Goal: Transaction & Acquisition: Book appointment/travel/reservation

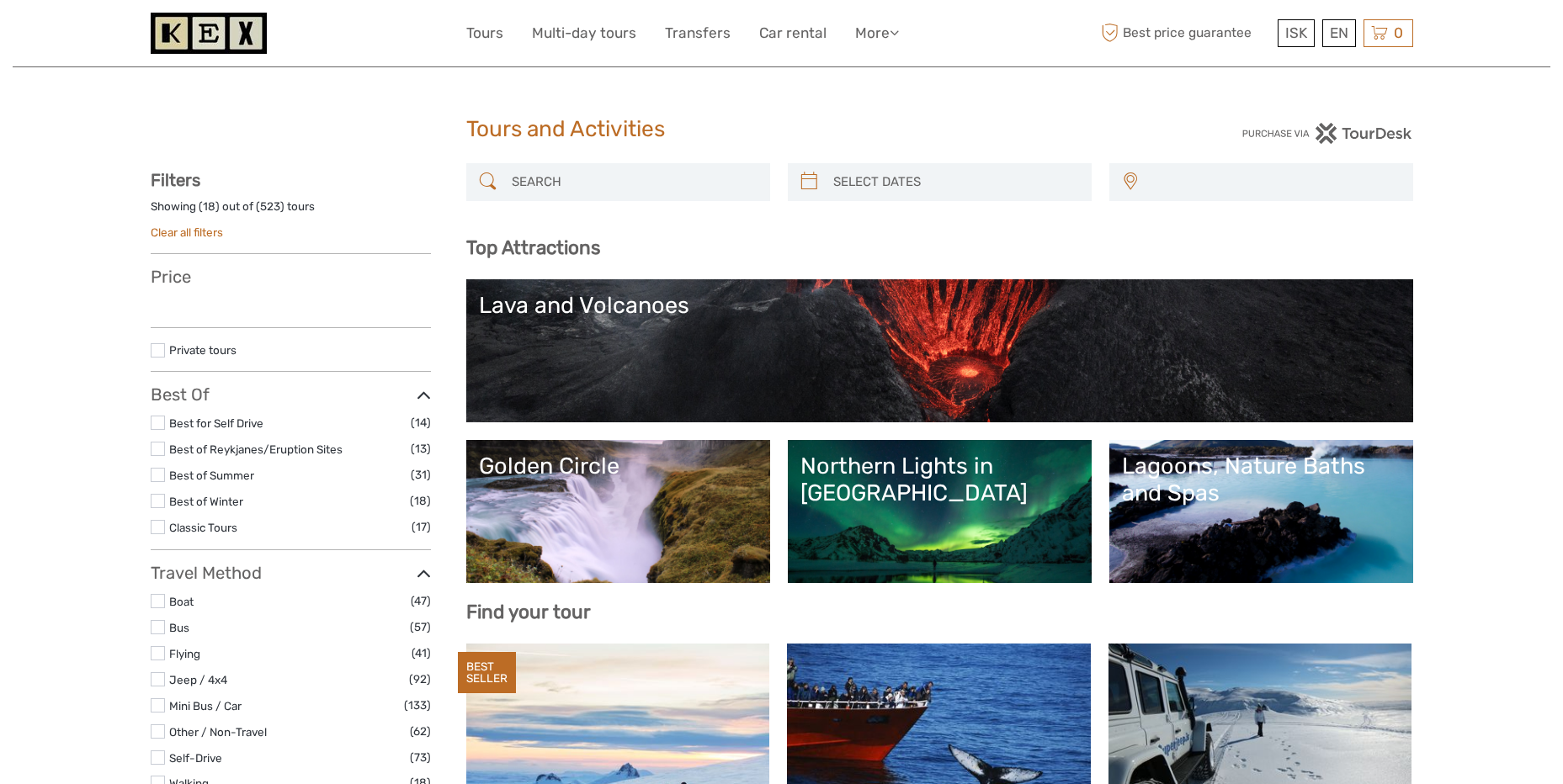
select select
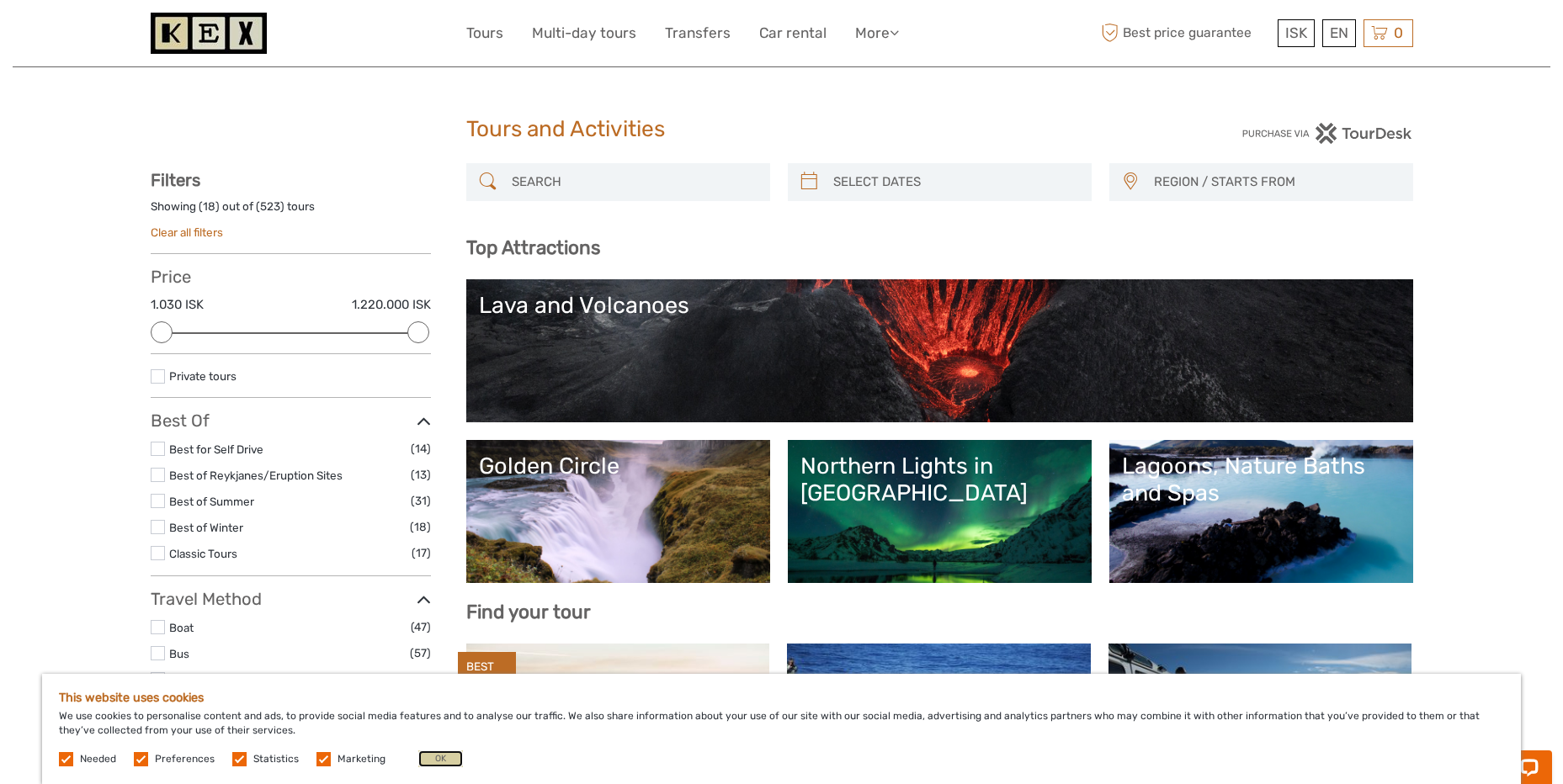
click at [448, 762] on button "OK" at bounding box center [440, 758] width 44 height 17
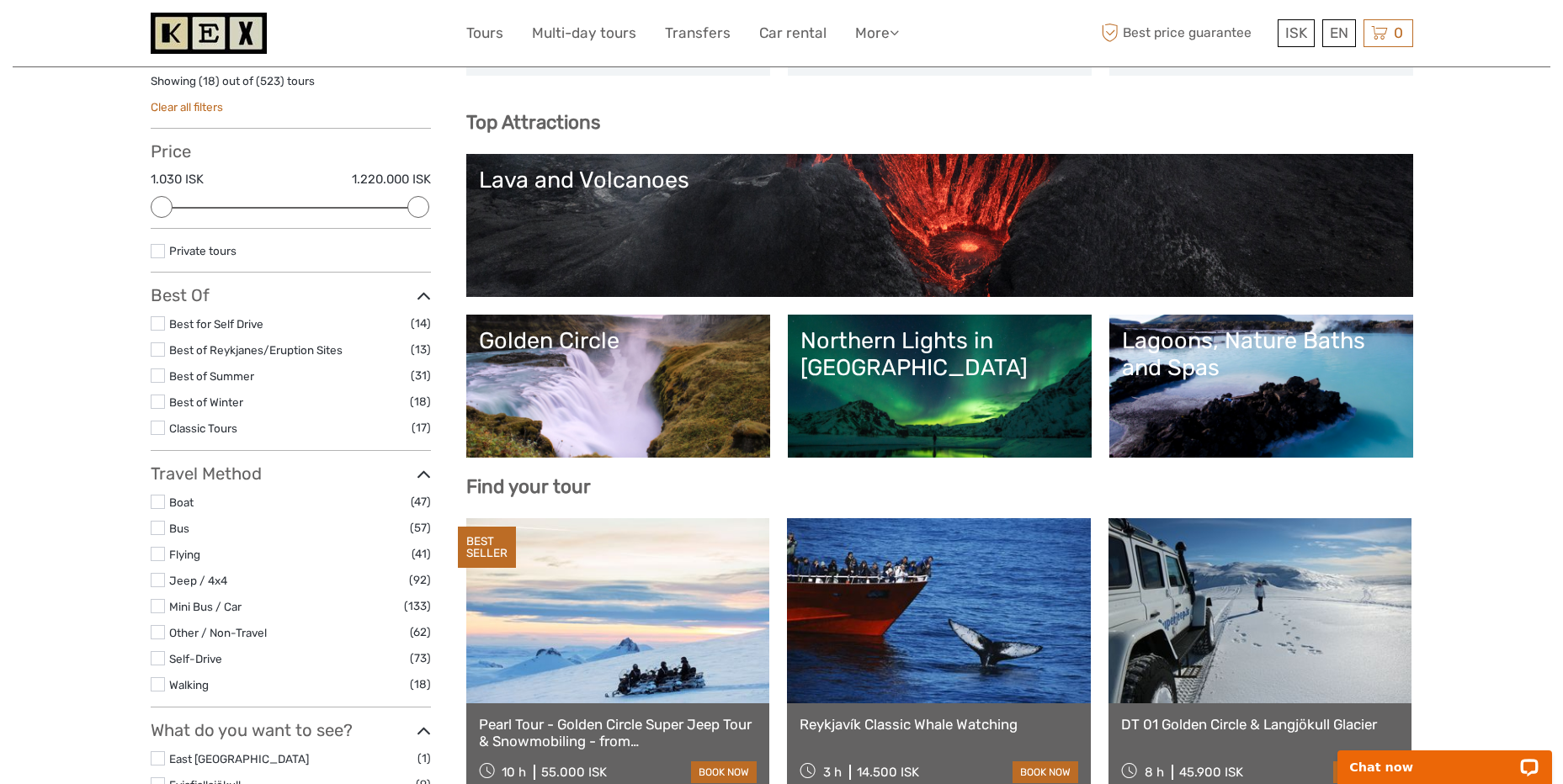
scroll to position [168, 0]
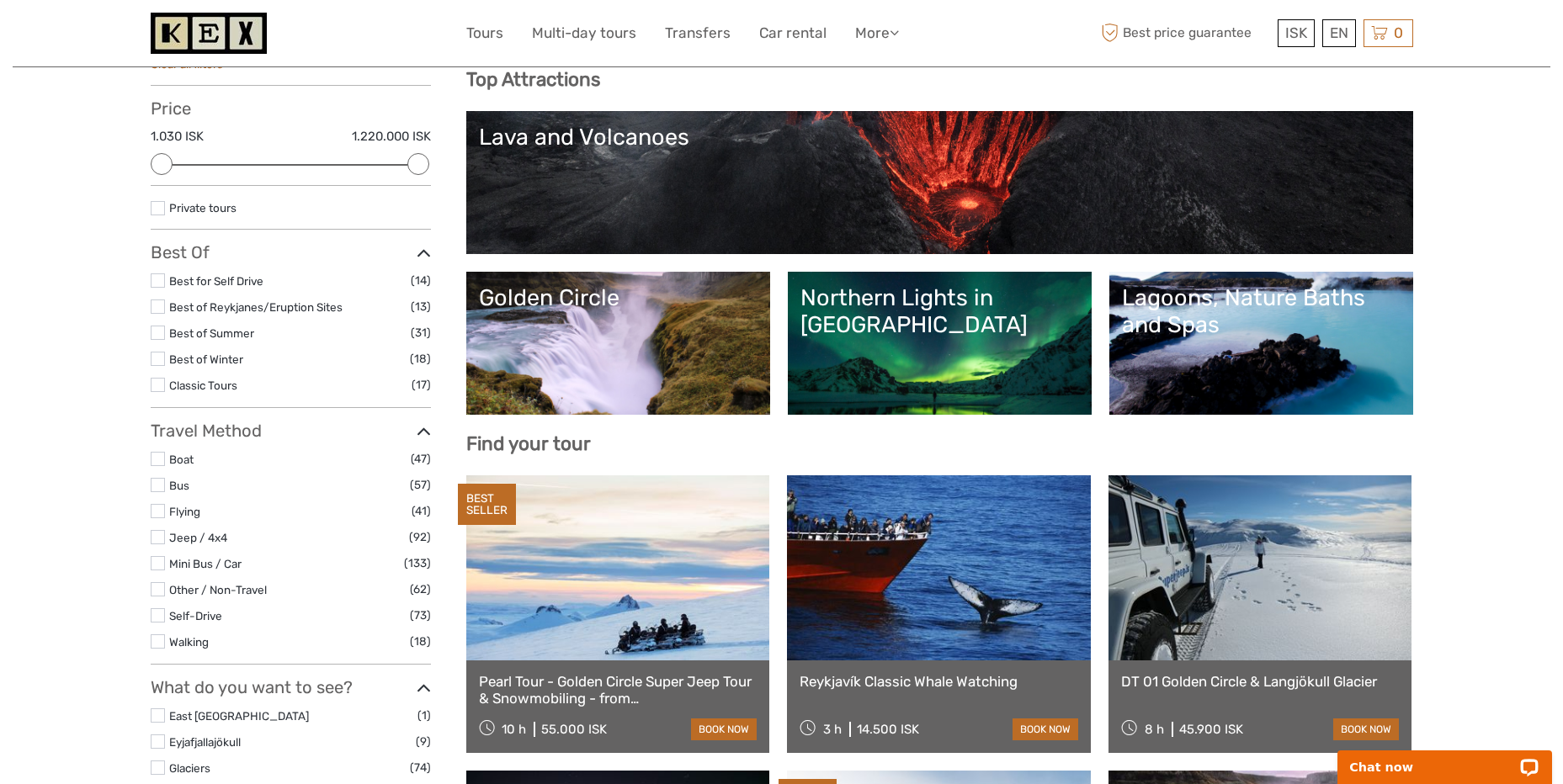
drag, startPoint x: 593, startPoint y: 294, endPoint x: 579, endPoint y: 307, distance: 19.1
click at [593, 294] on div "Golden Circle" at bounding box center [618, 298] width 278 height 27
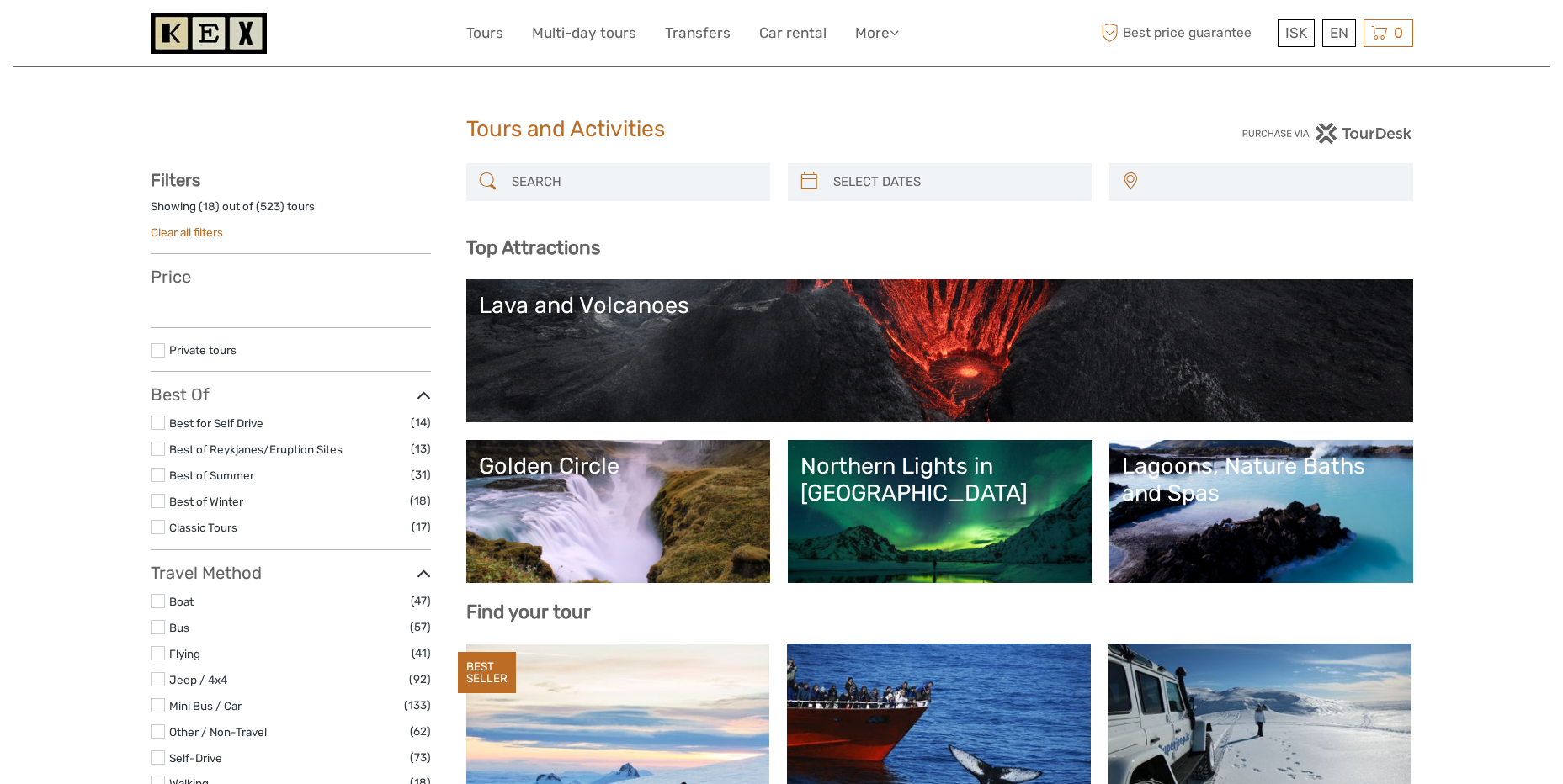
select select
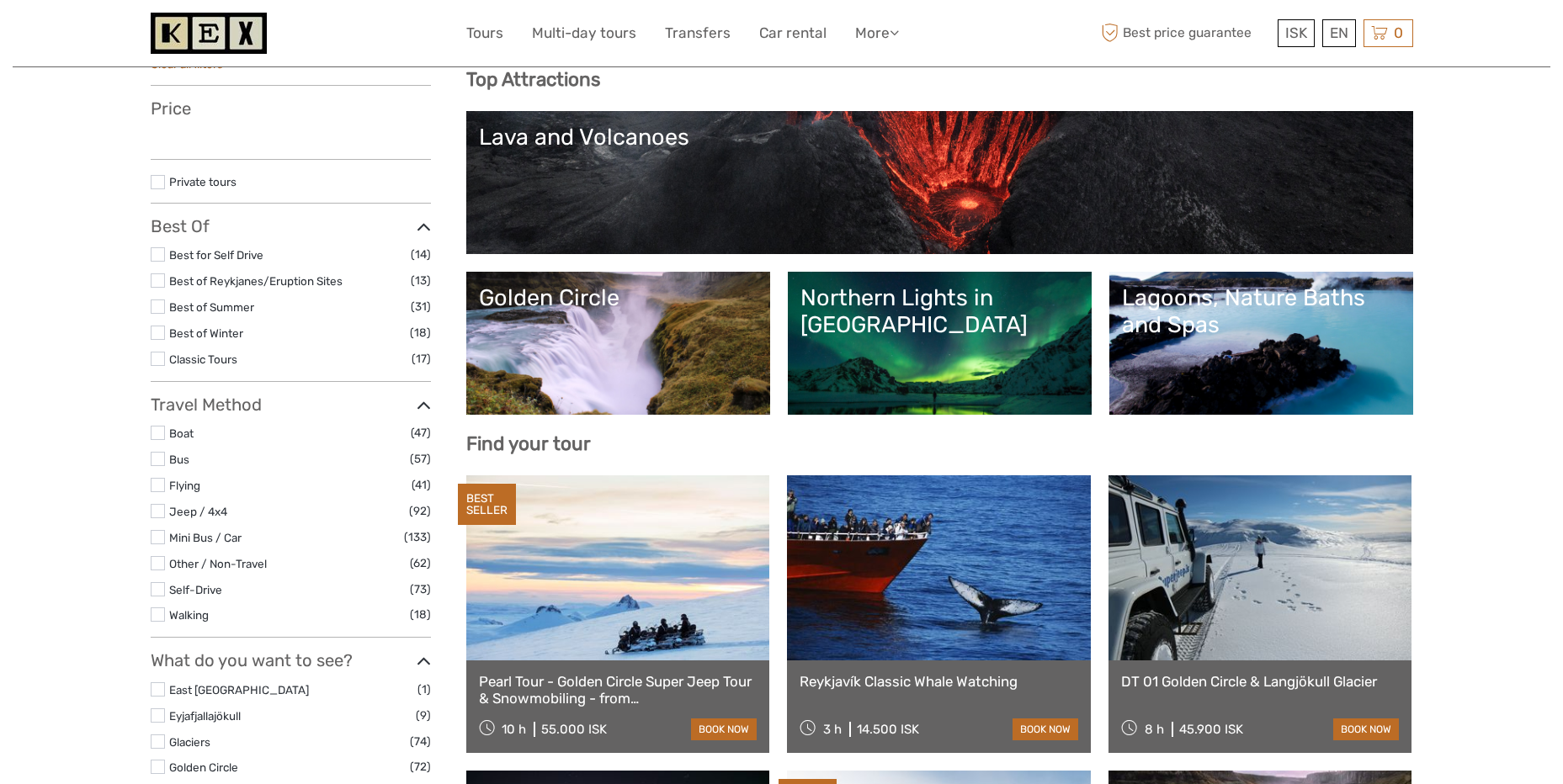
select select
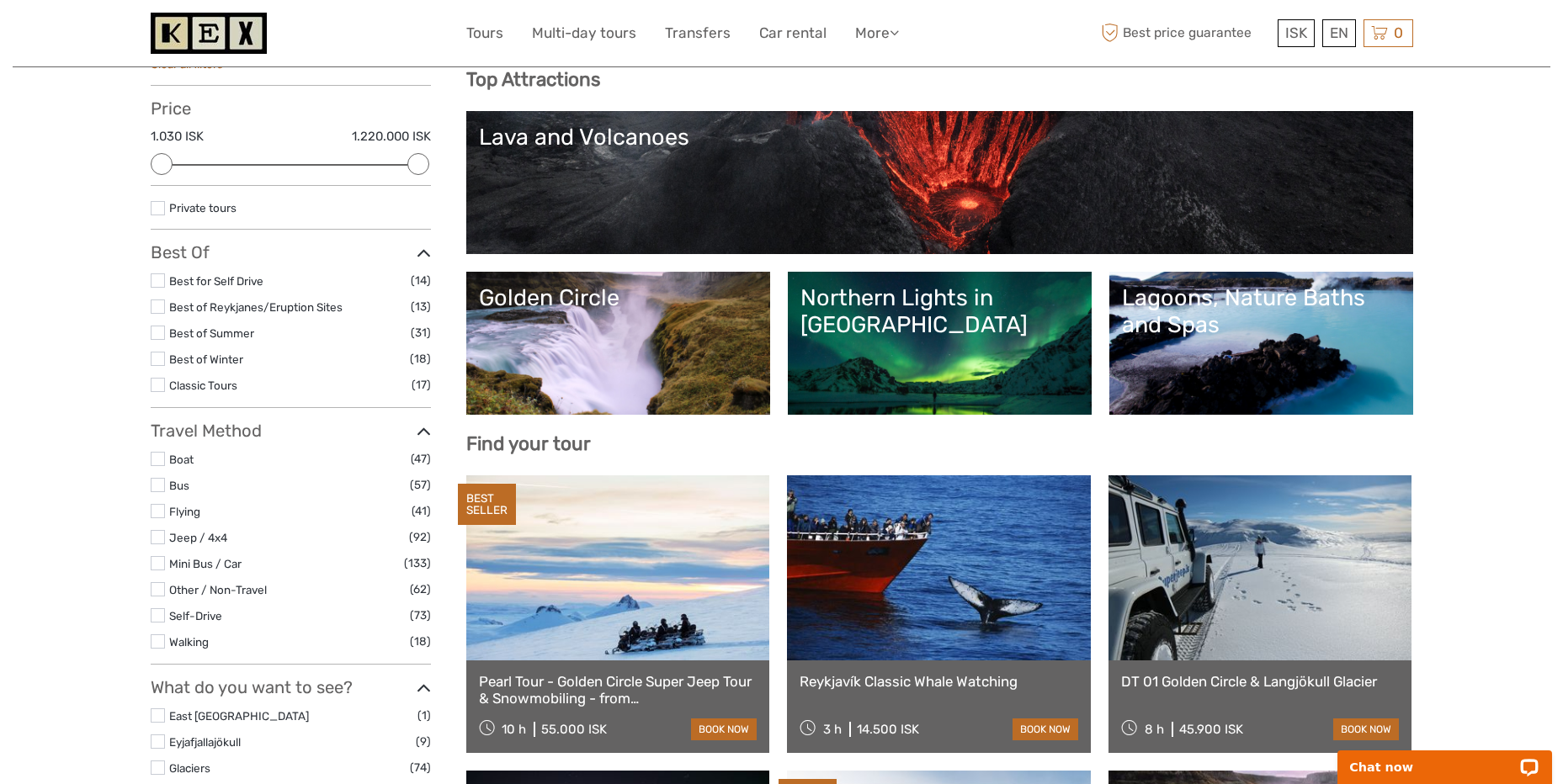
scroll to position [0, 0]
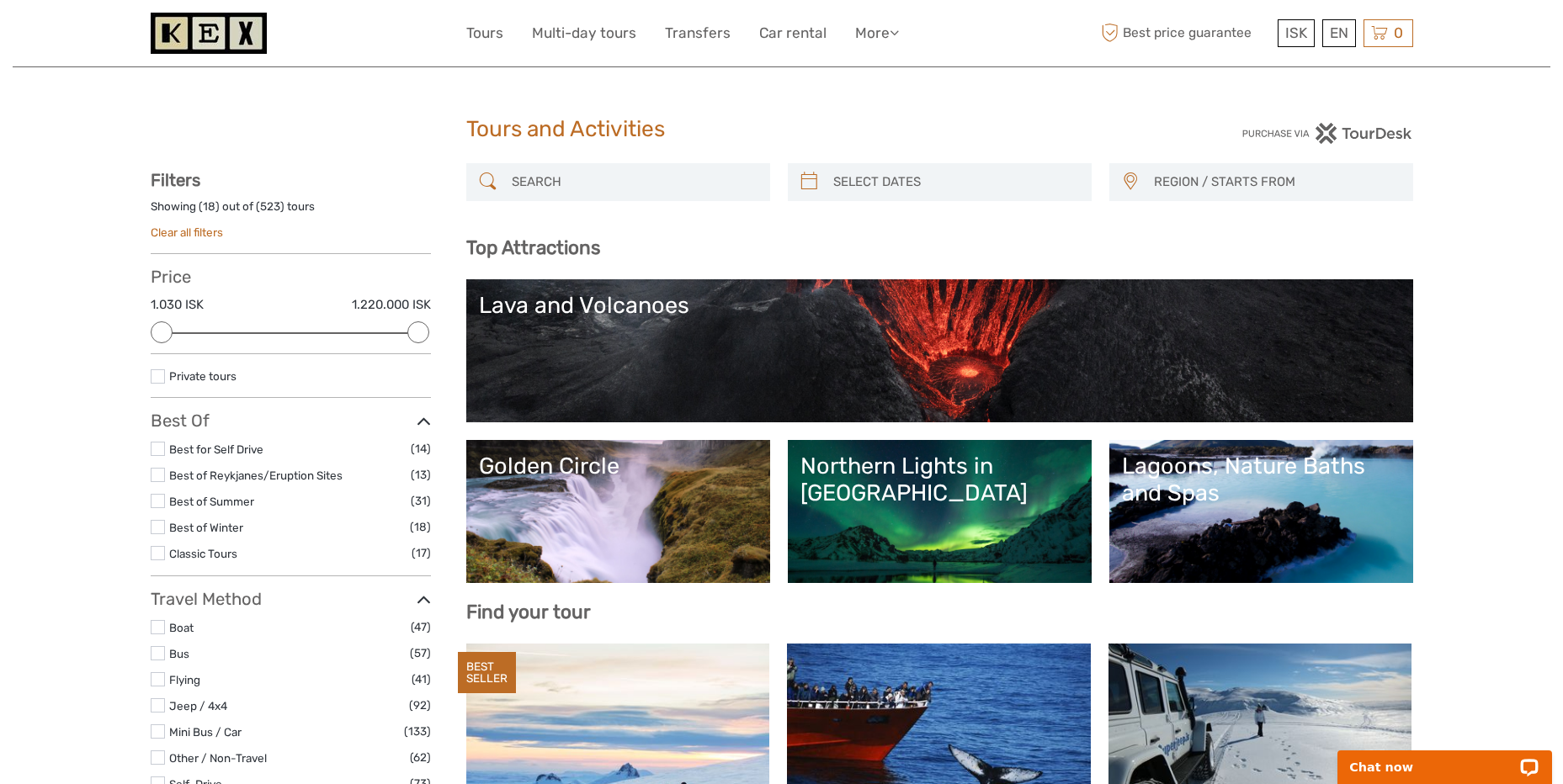
click at [578, 169] on input "search" at bounding box center [634, 182] width 257 height 29
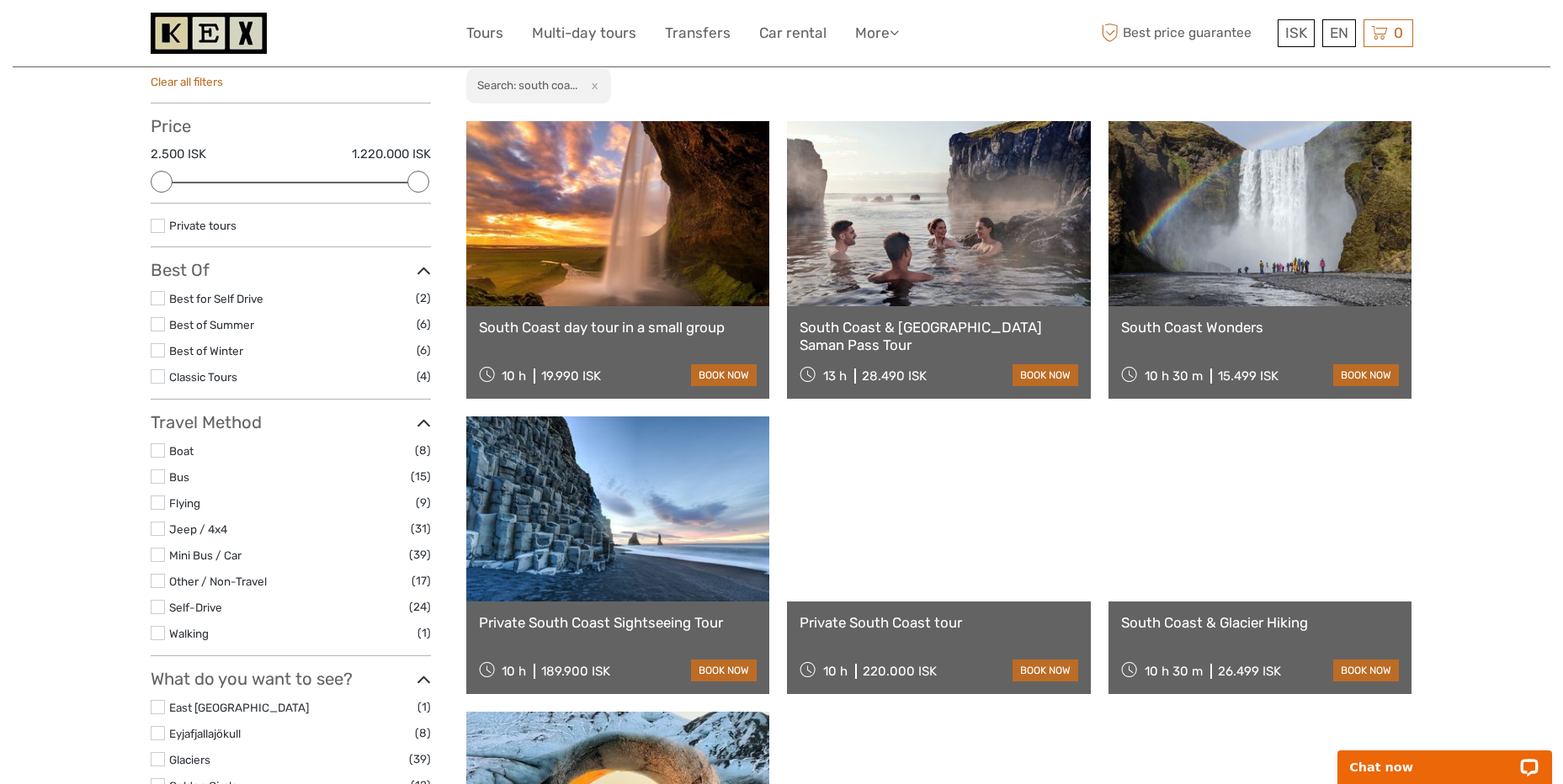
scroll to position [180, 0]
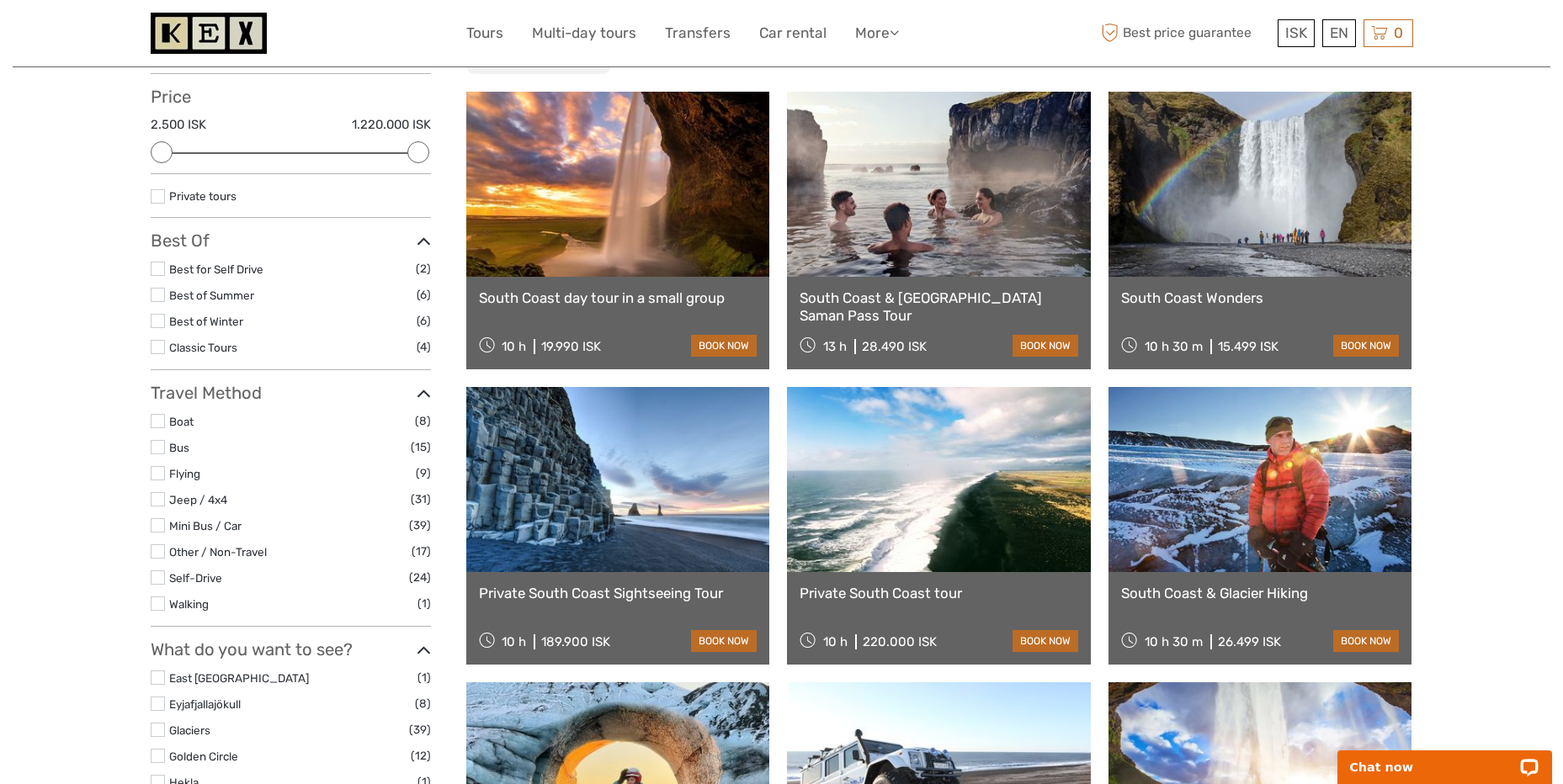
type input "south coast"
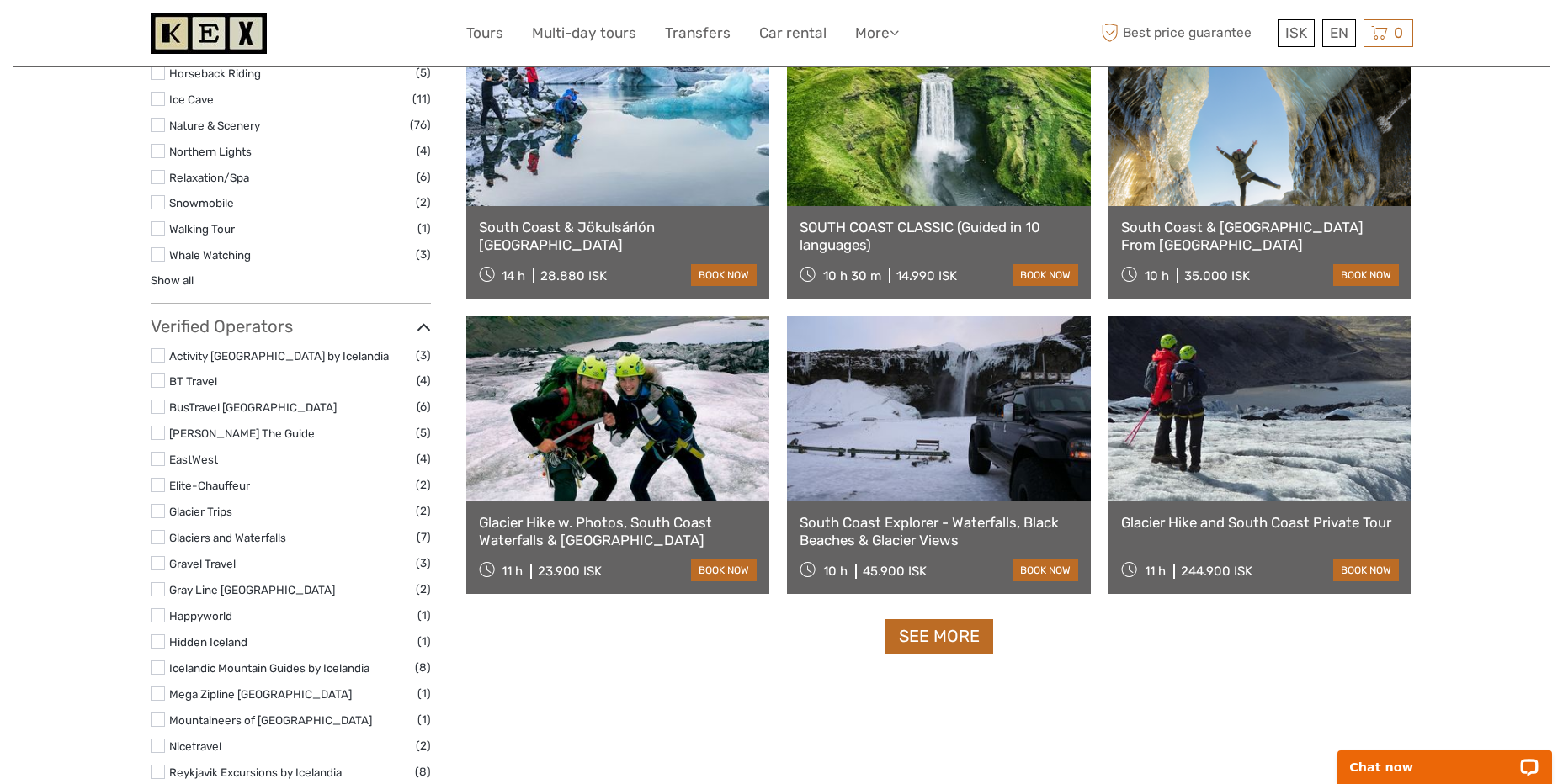
scroll to position [1442, 0]
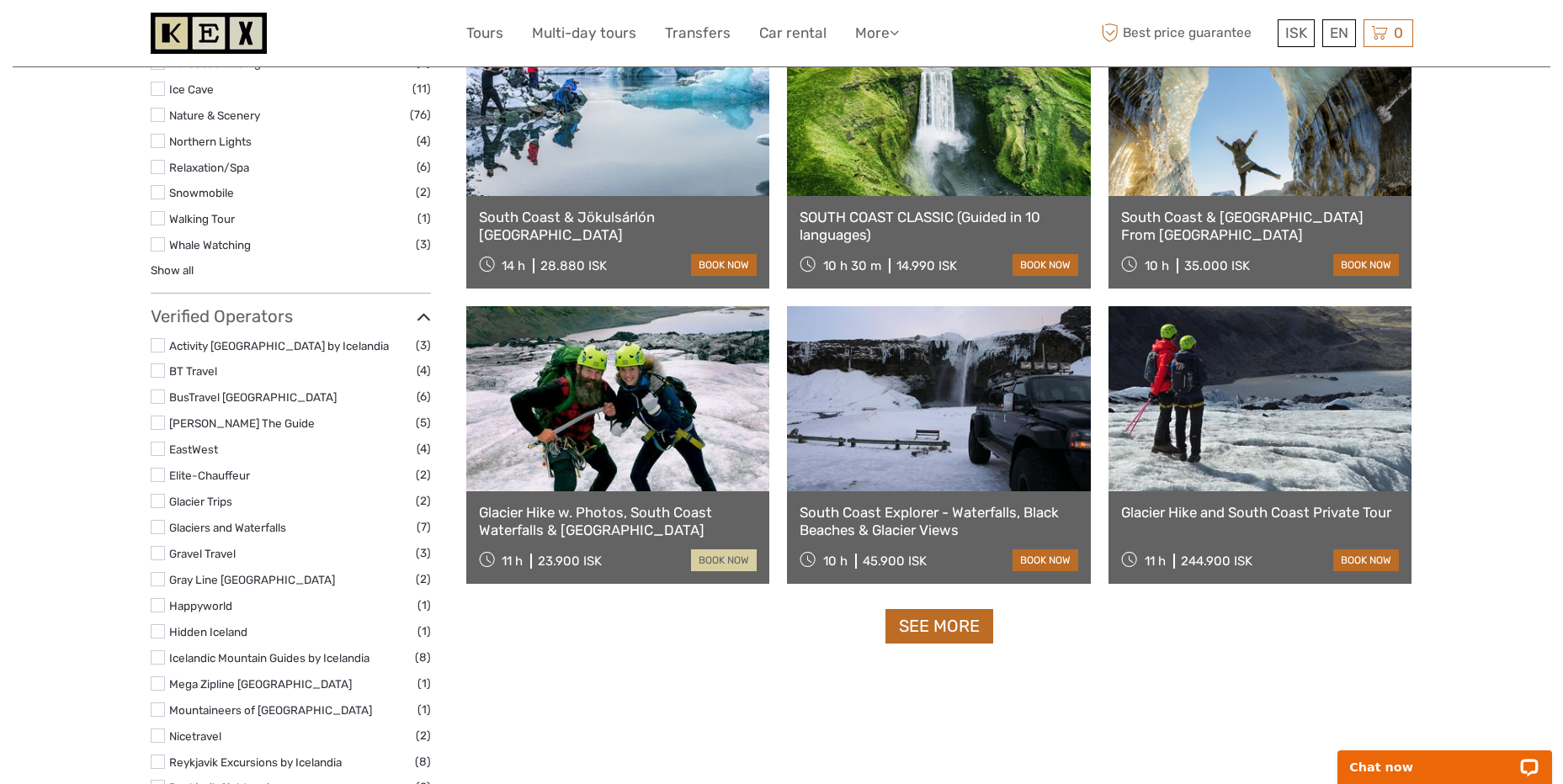
click at [723, 561] on link "book now" at bounding box center [724, 560] width 66 height 22
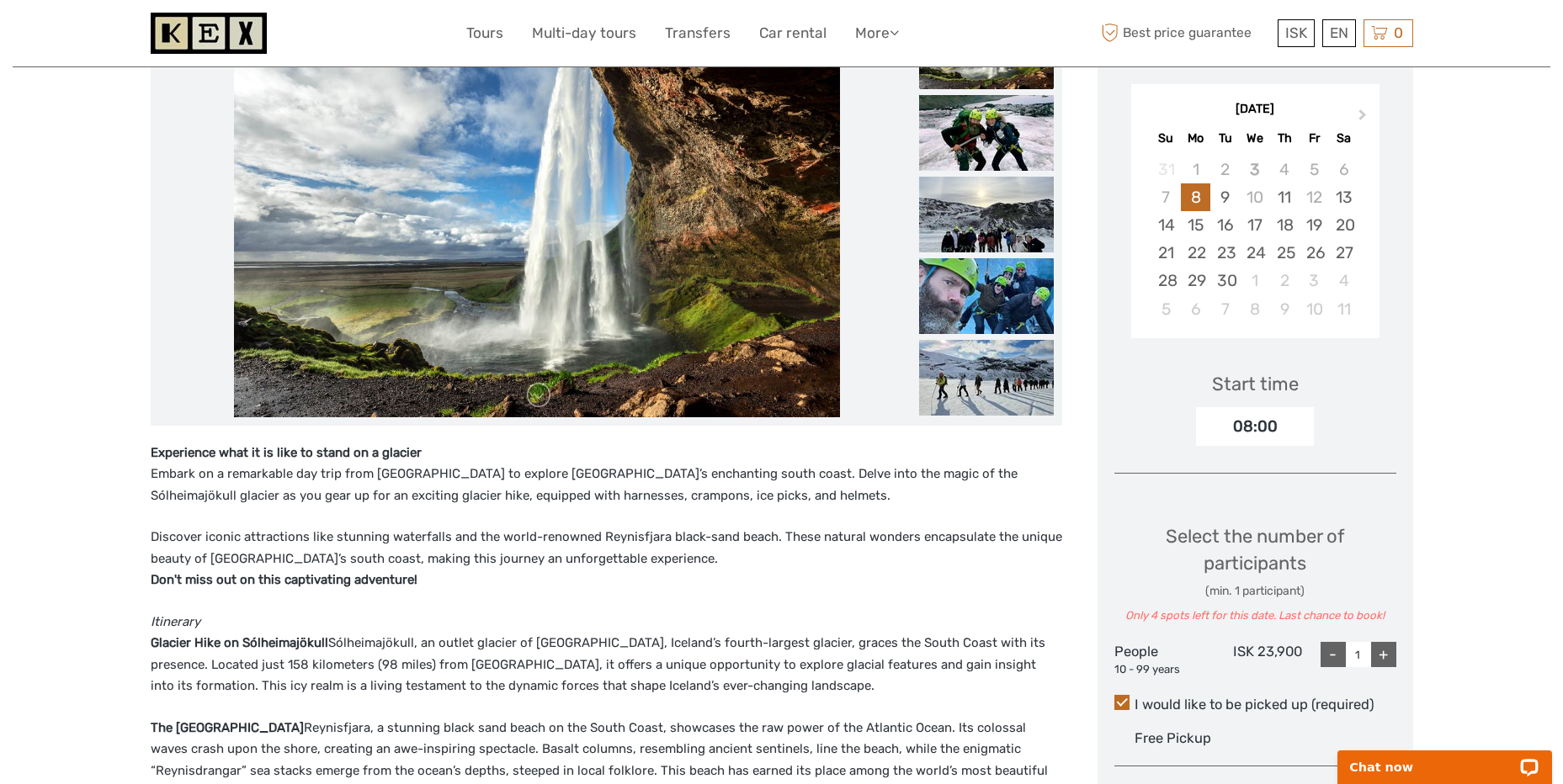
scroll to position [168, 0]
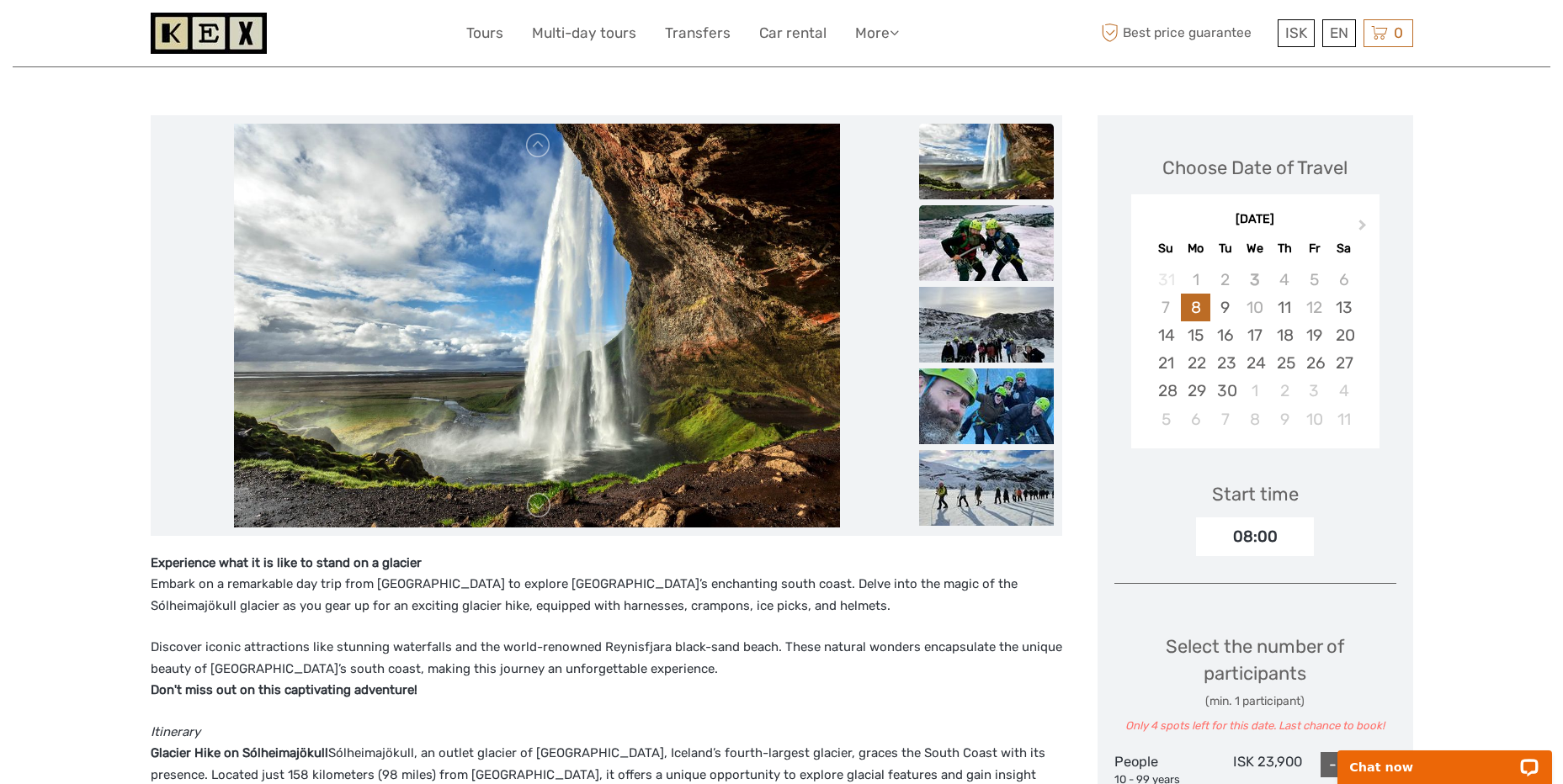
click at [999, 241] on img at bounding box center [986, 243] width 135 height 75
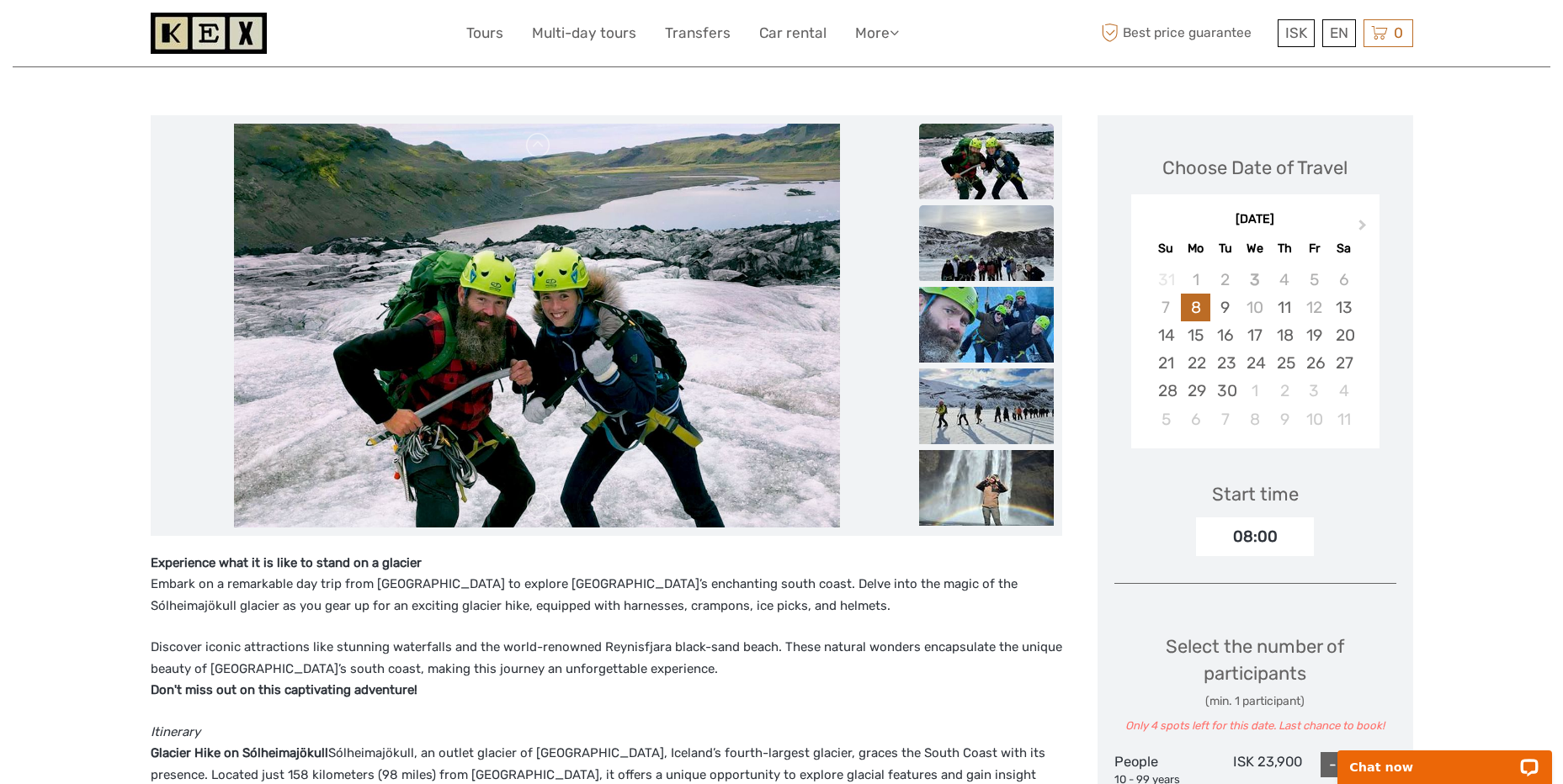
click at [999, 271] on img at bounding box center [986, 243] width 135 height 75
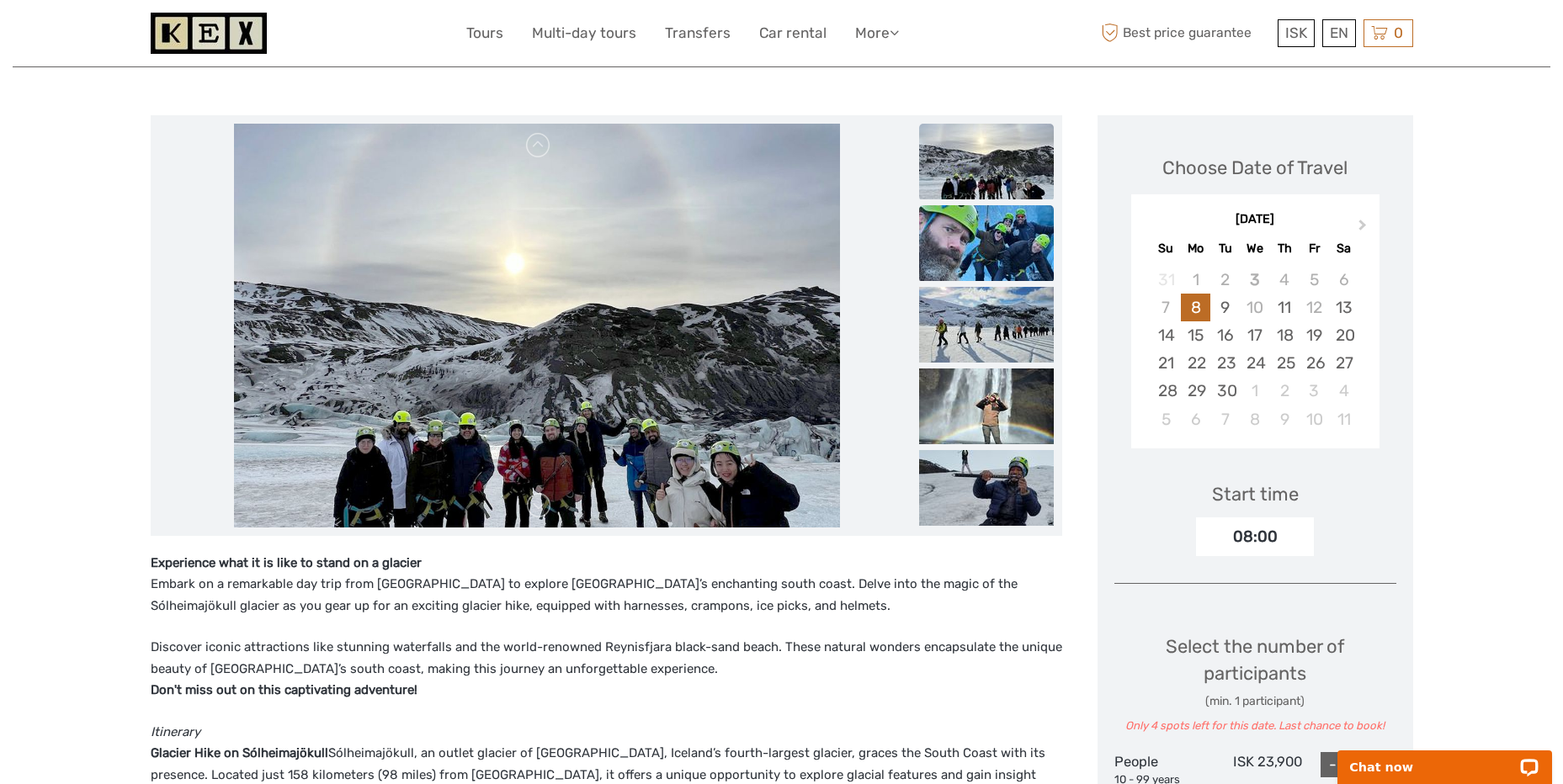
click at [1000, 281] on li at bounding box center [986, 244] width 135 height 77
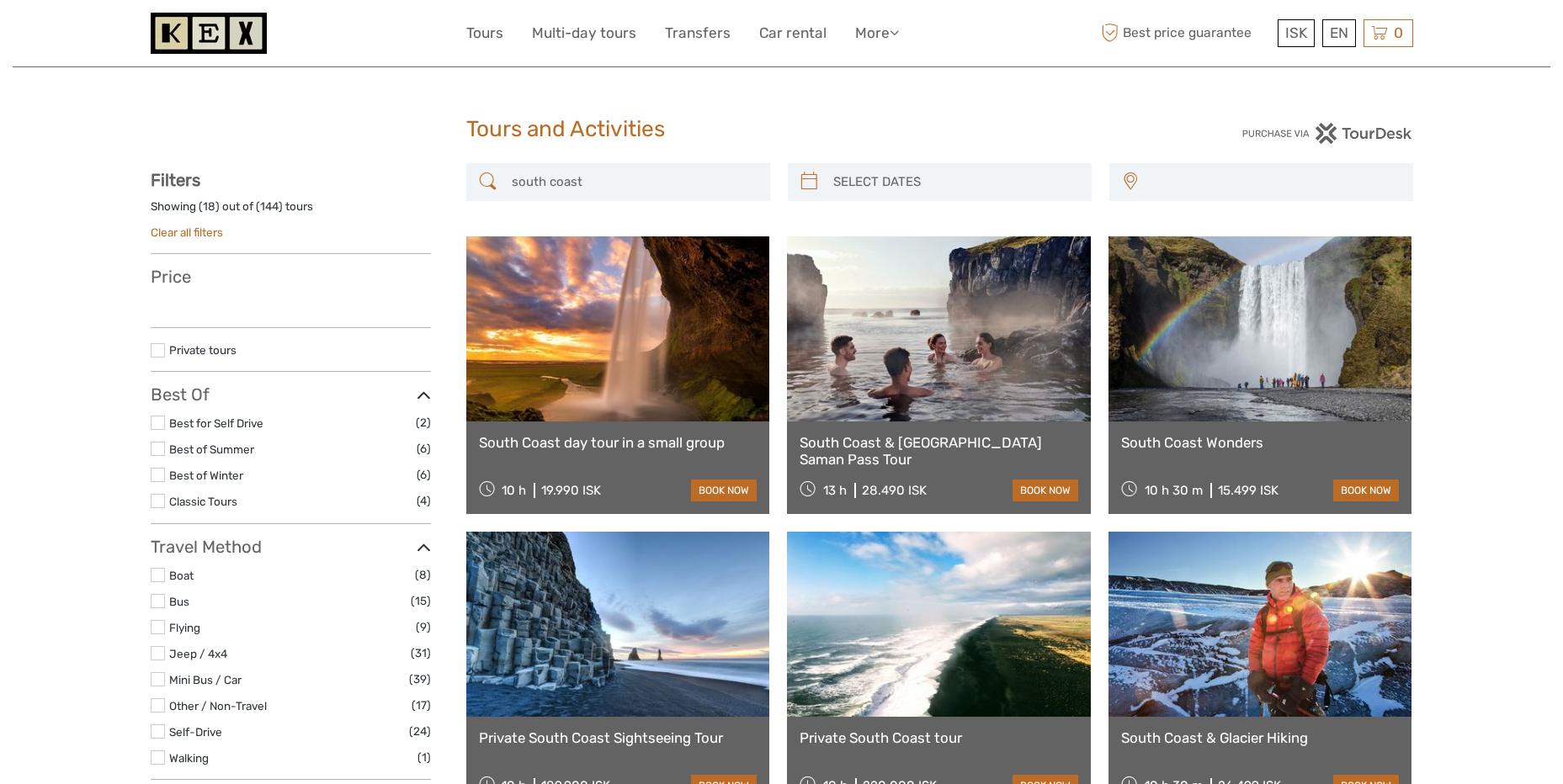
select select
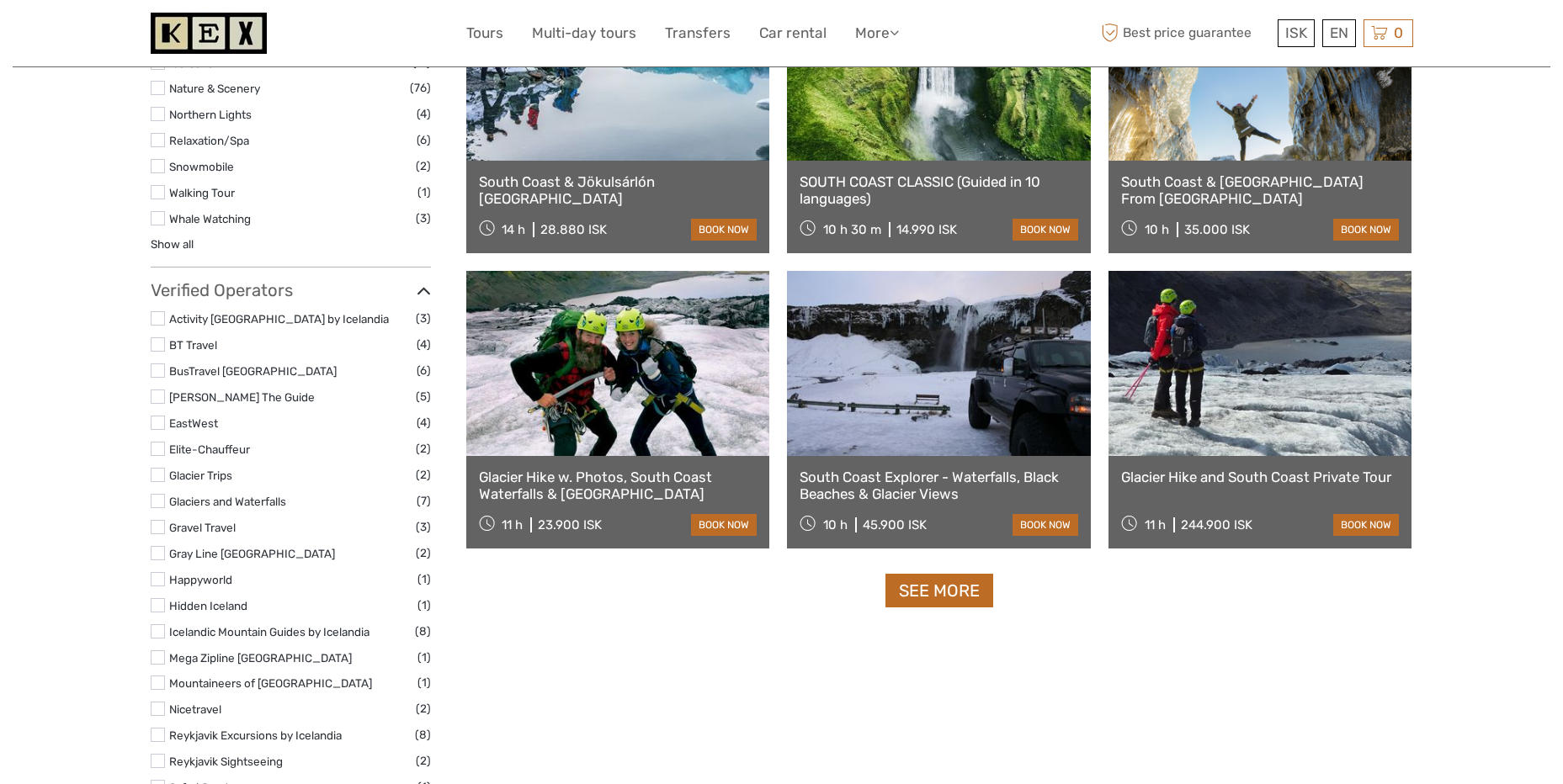
select select
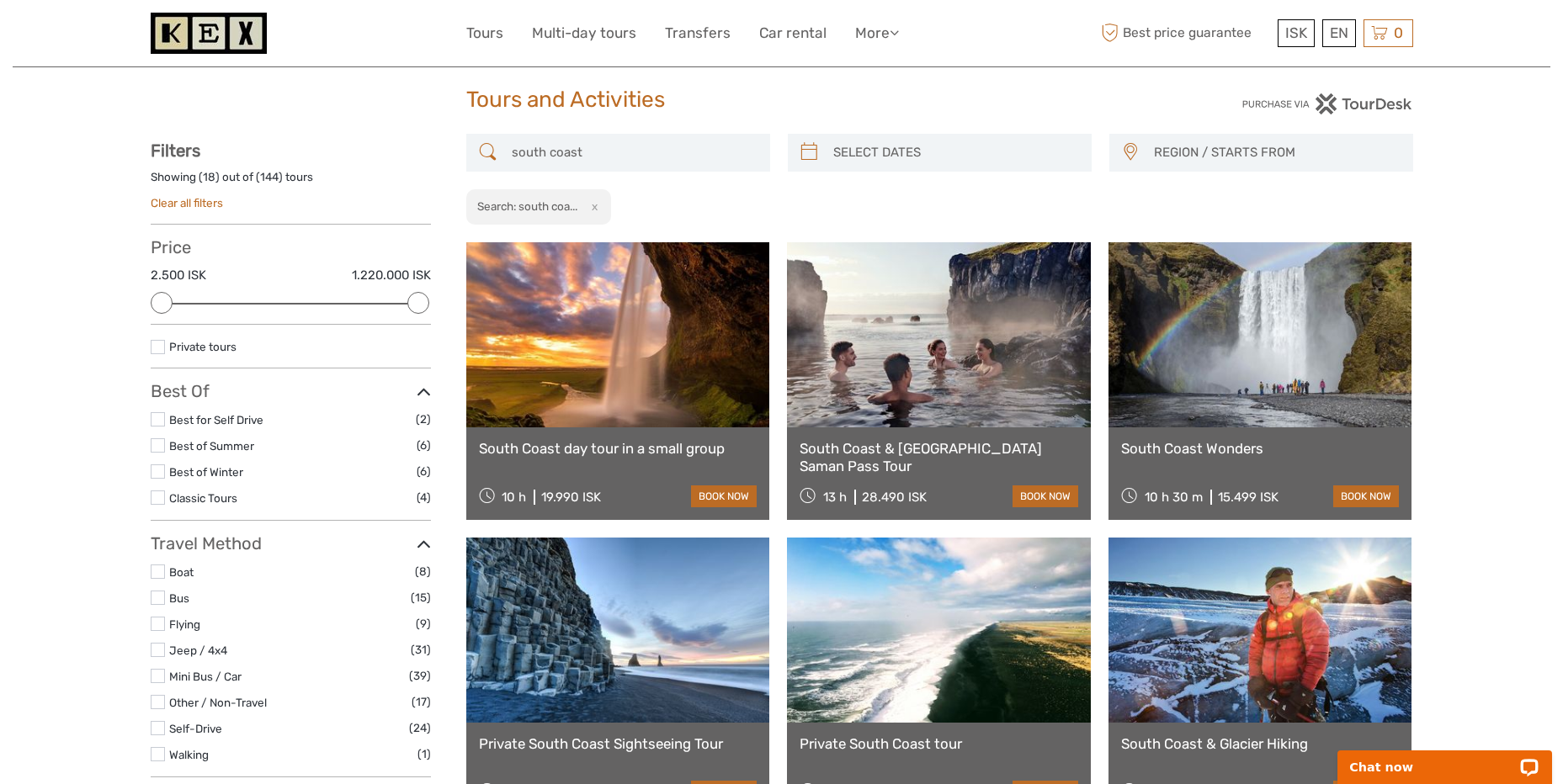
scroll to position [0, 0]
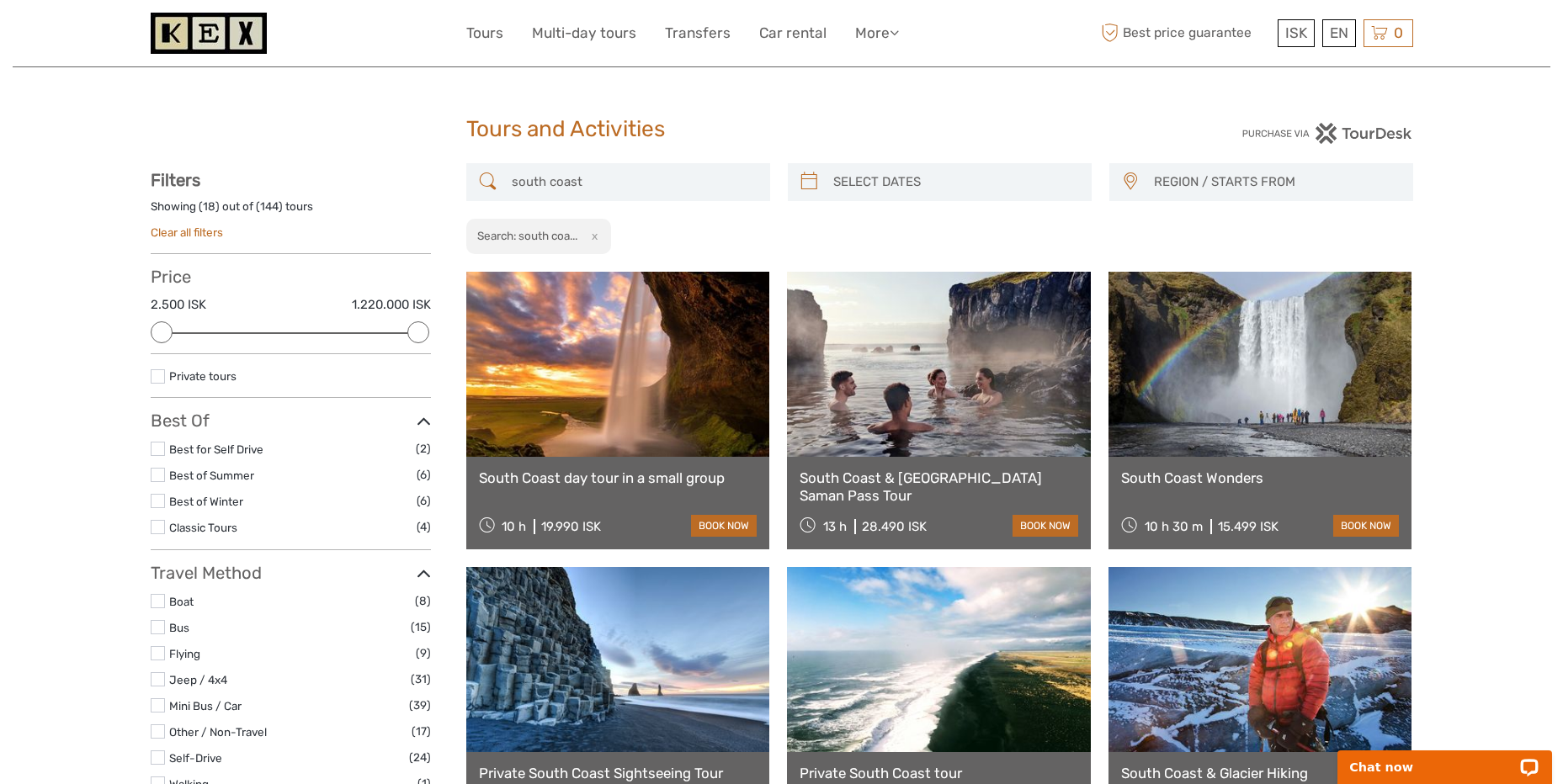
click at [477, 31] on link "Tours" at bounding box center [485, 34] width 37 height 25
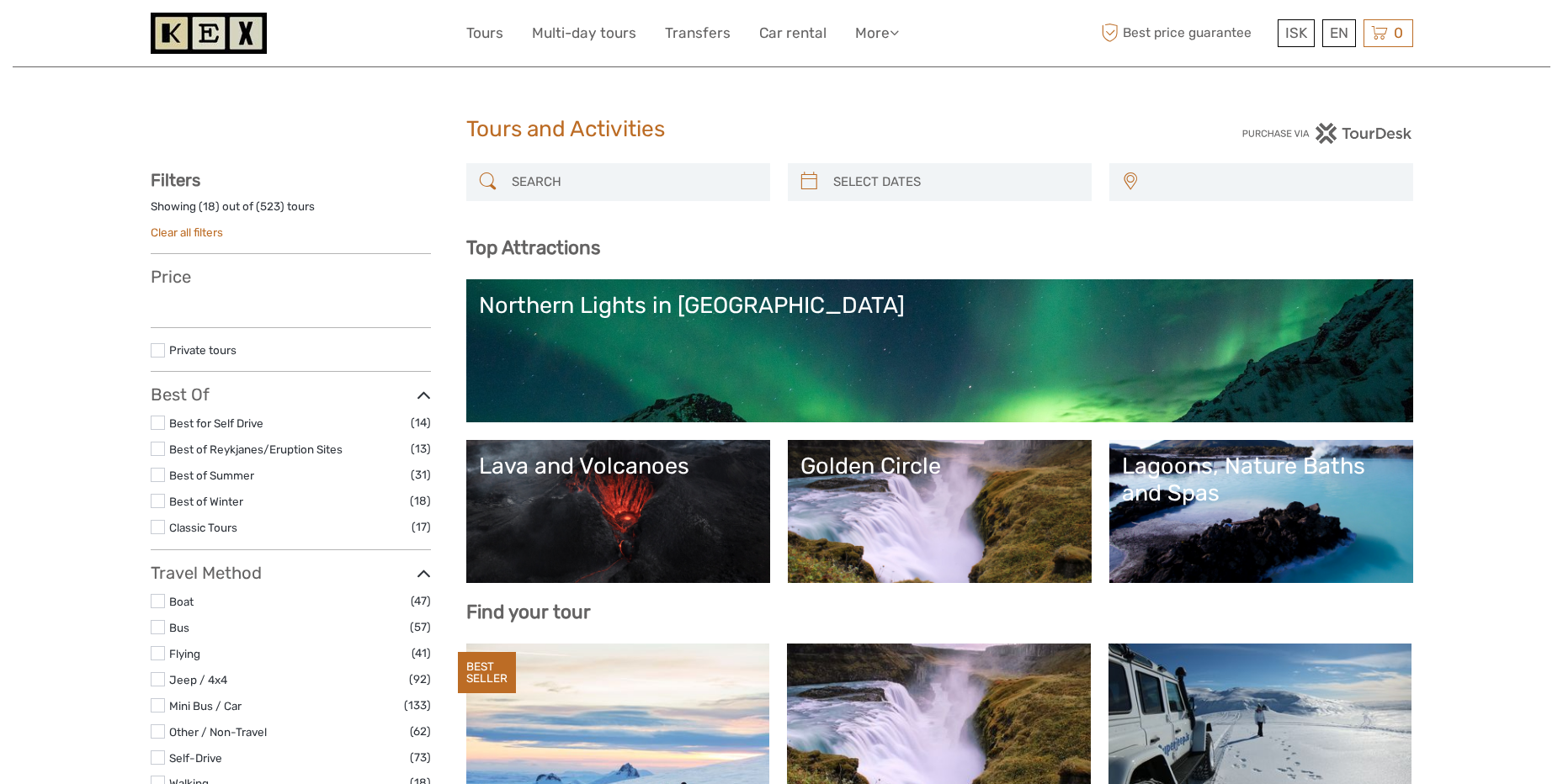
select select
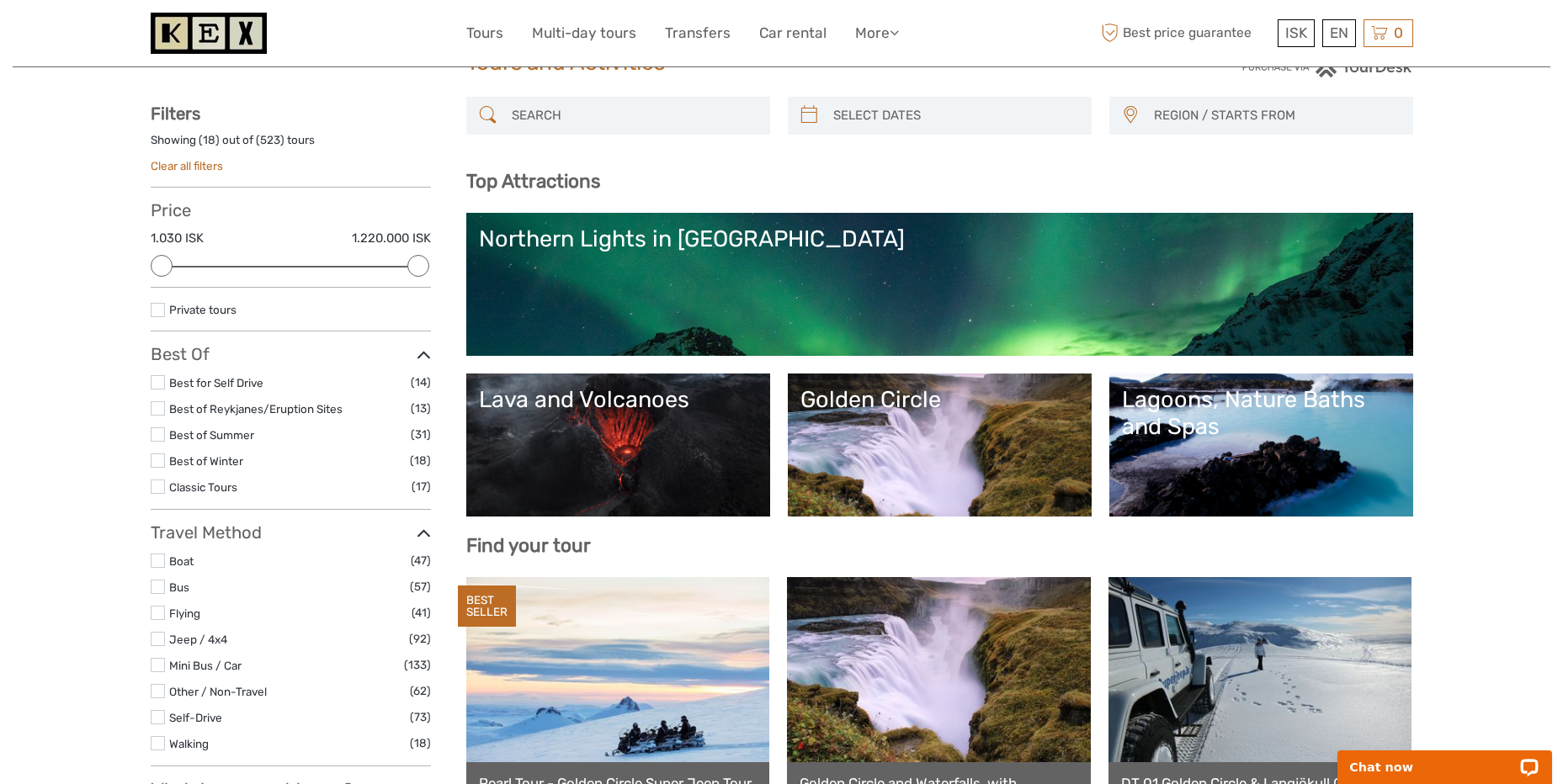
scroll to position [168, 0]
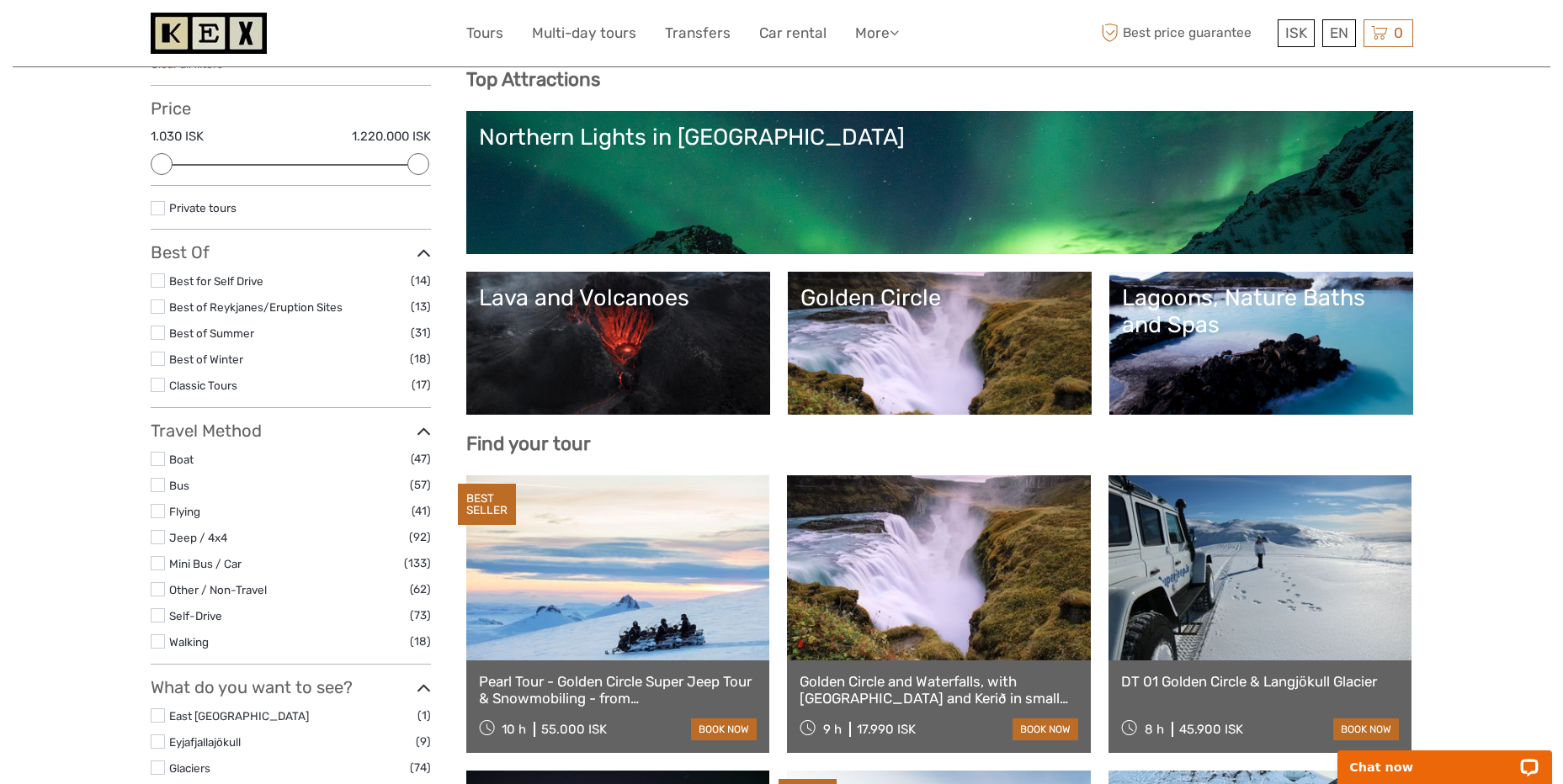
click at [925, 326] on link "Golden Circle" at bounding box center [939, 343] width 278 height 118
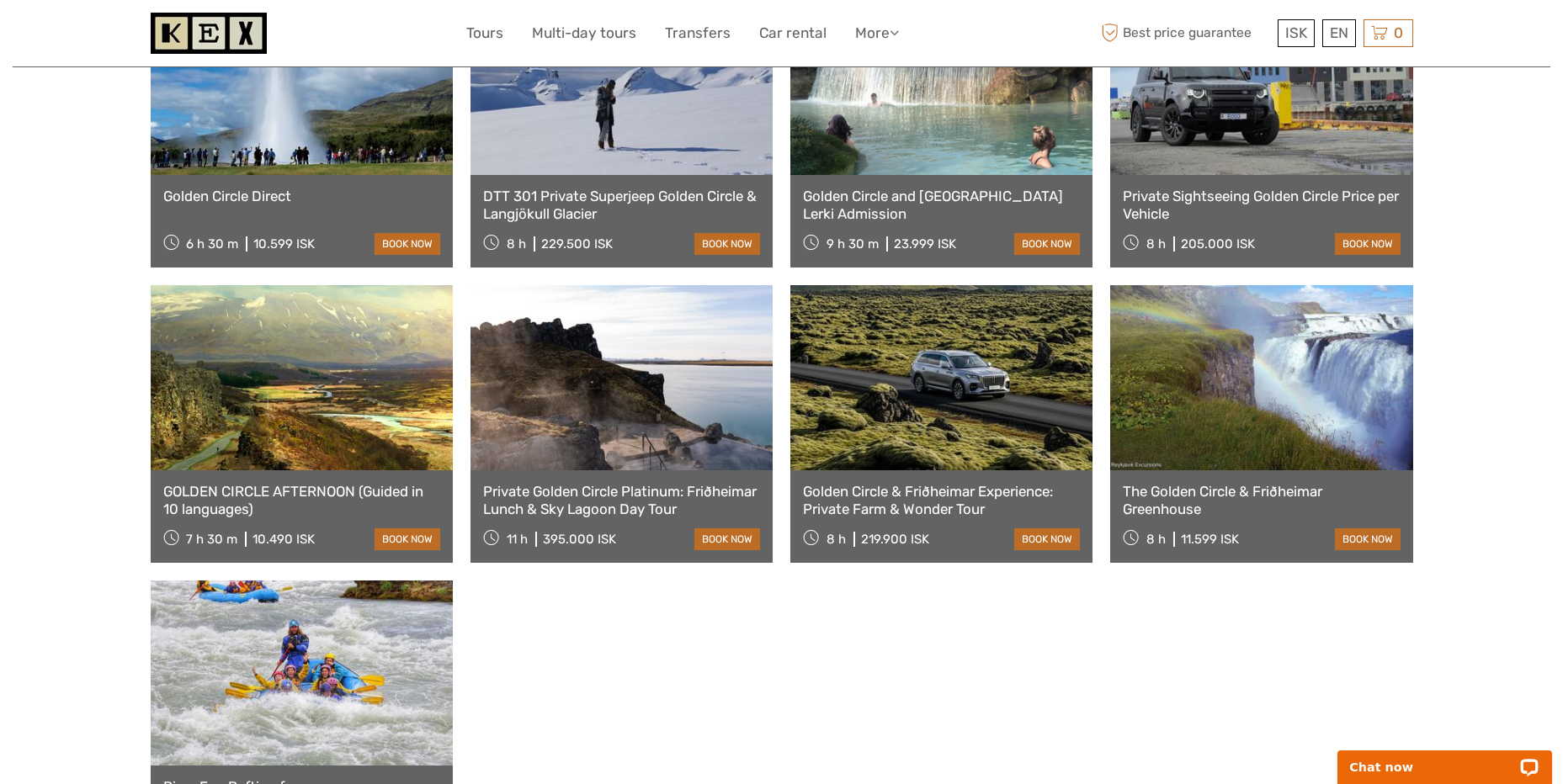
scroll to position [684, 0]
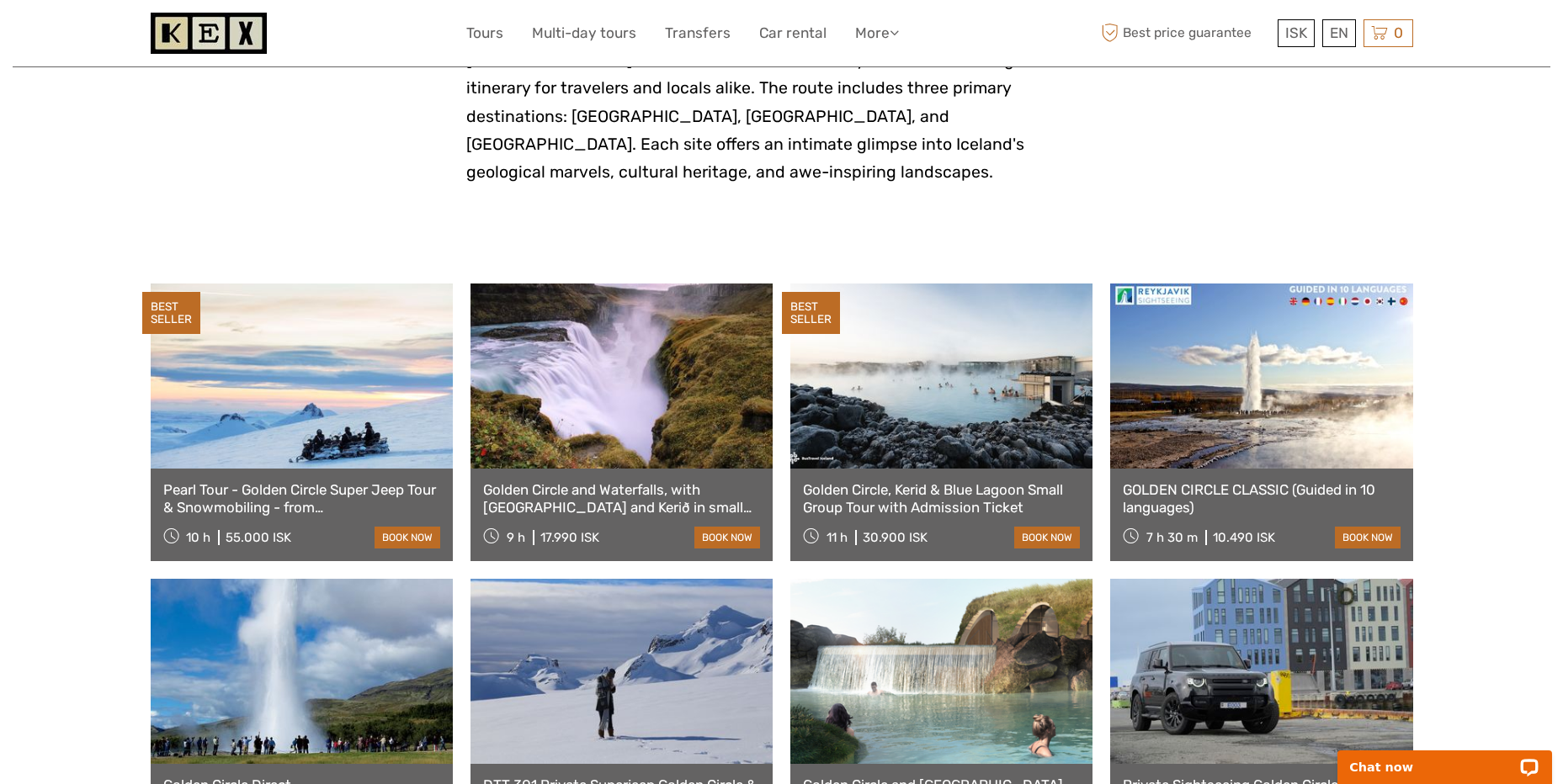
click at [513, 481] on link "Golden Circle and Waterfalls, with [GEOGRAPHIC_DATA] and Kerið in small group" at bounding box center [621, 498] width 276 height 35
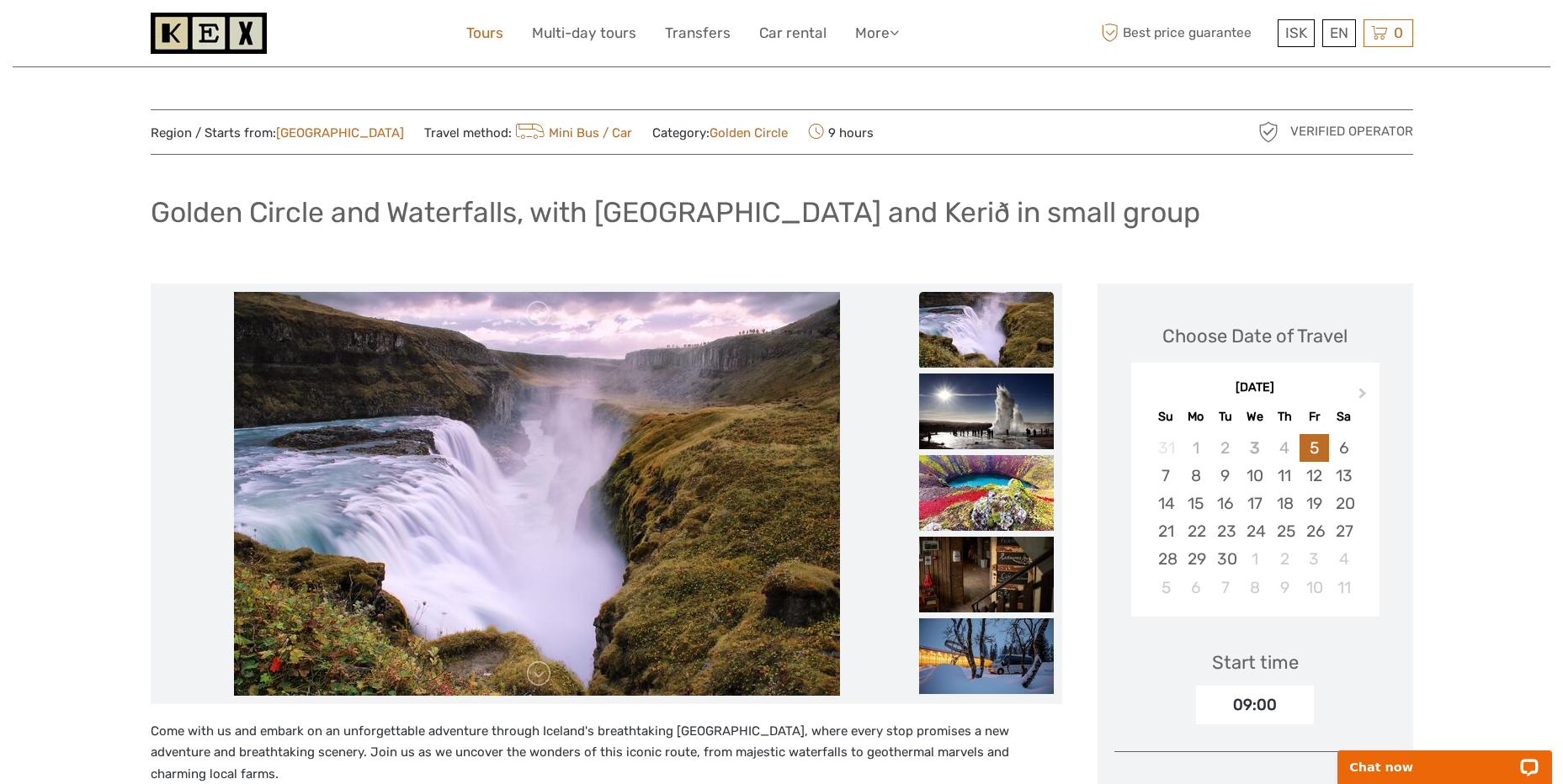
click at [487, 32] on link "Tours" at bounding box center [485, 34] width 37 height 25
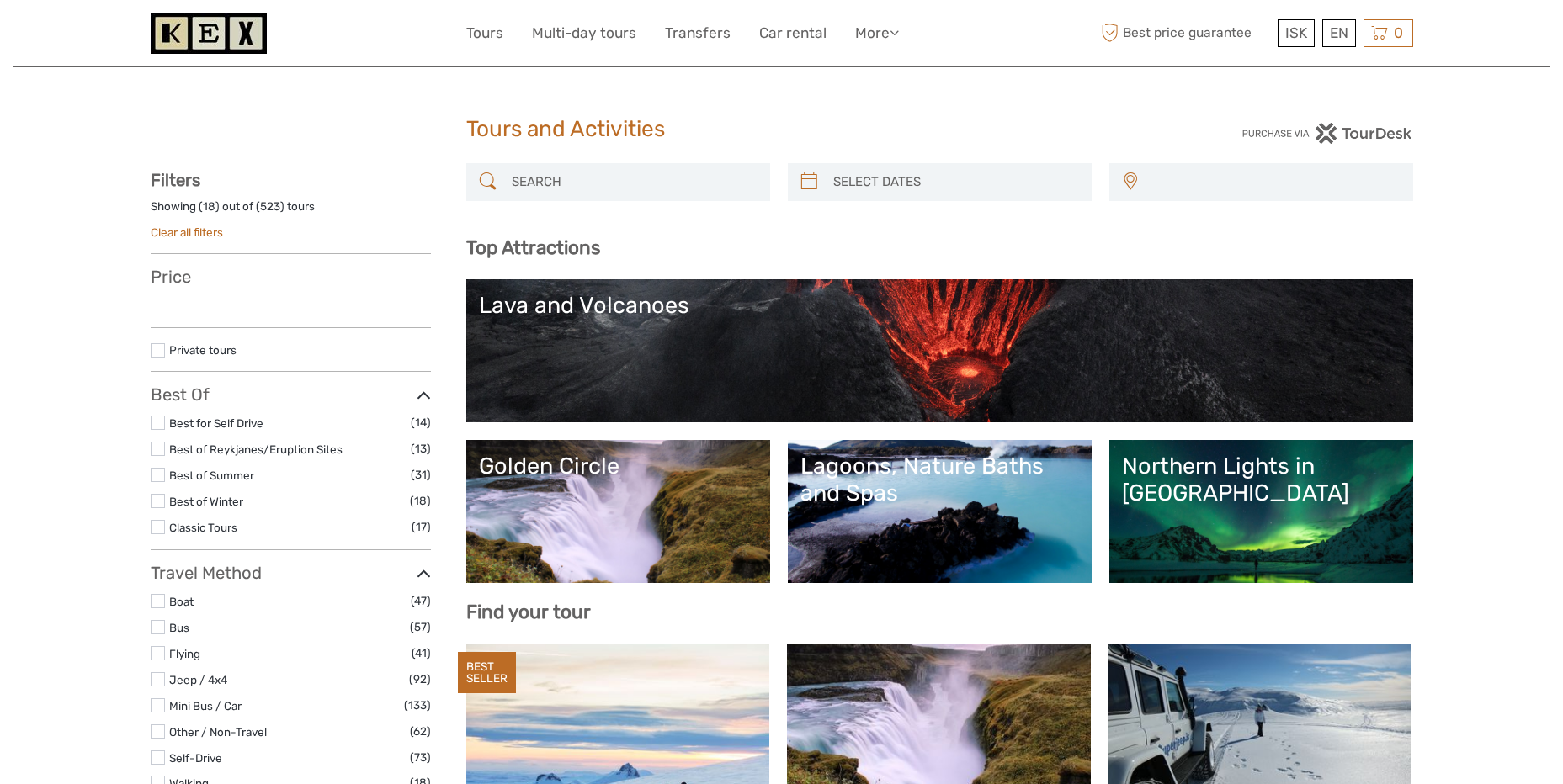
select select
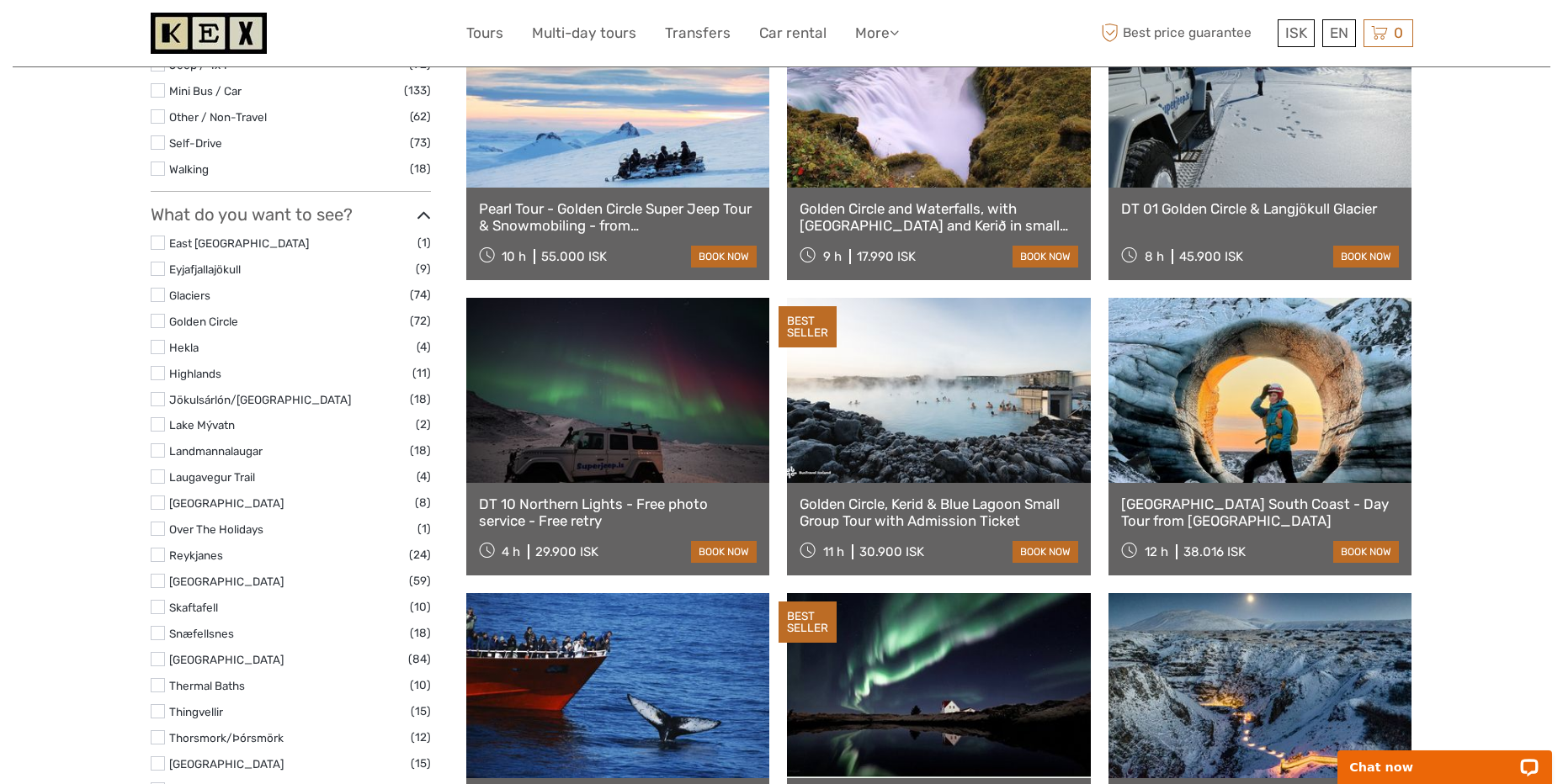
scroll to position [1010, 0]
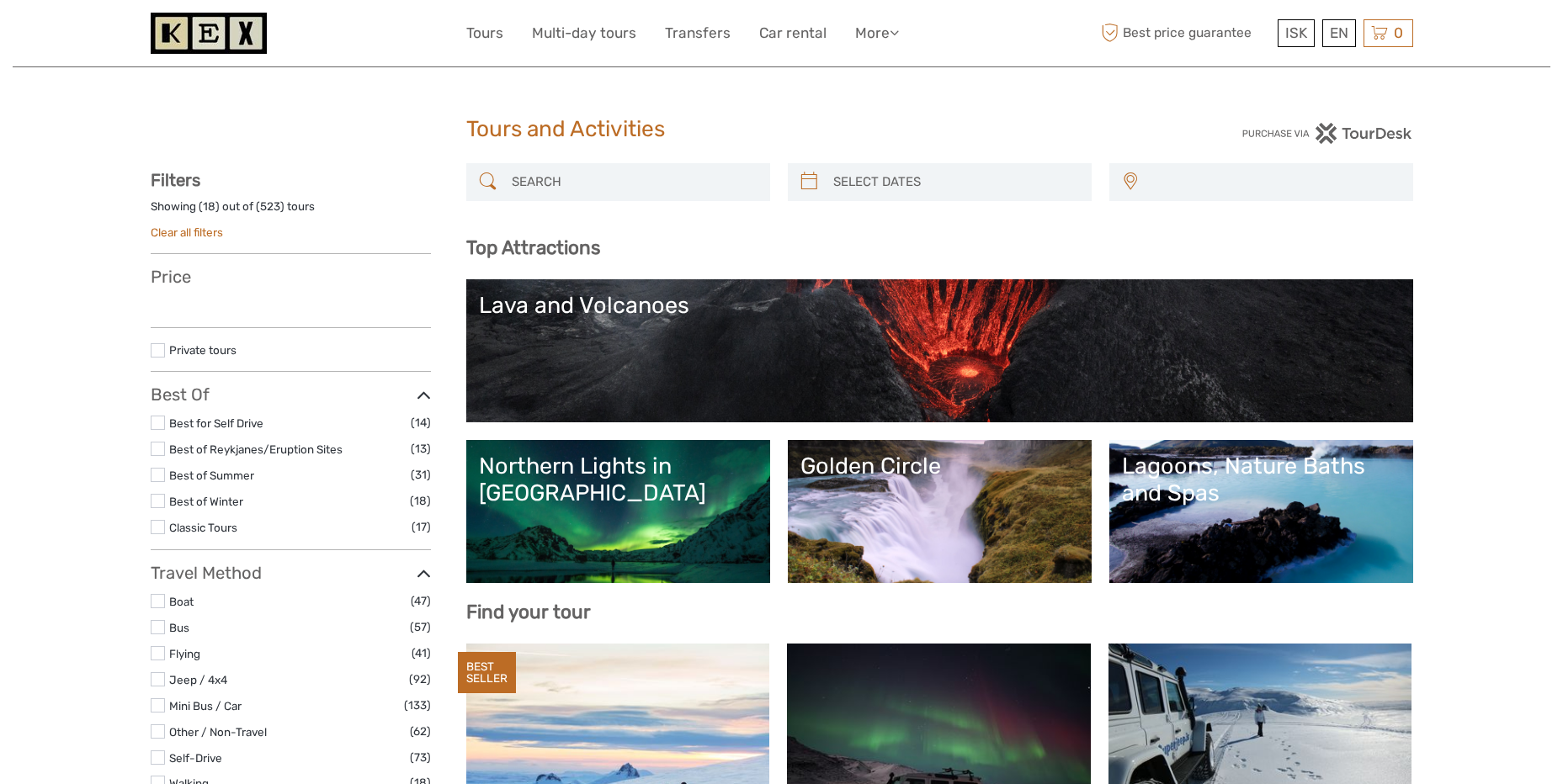
select select
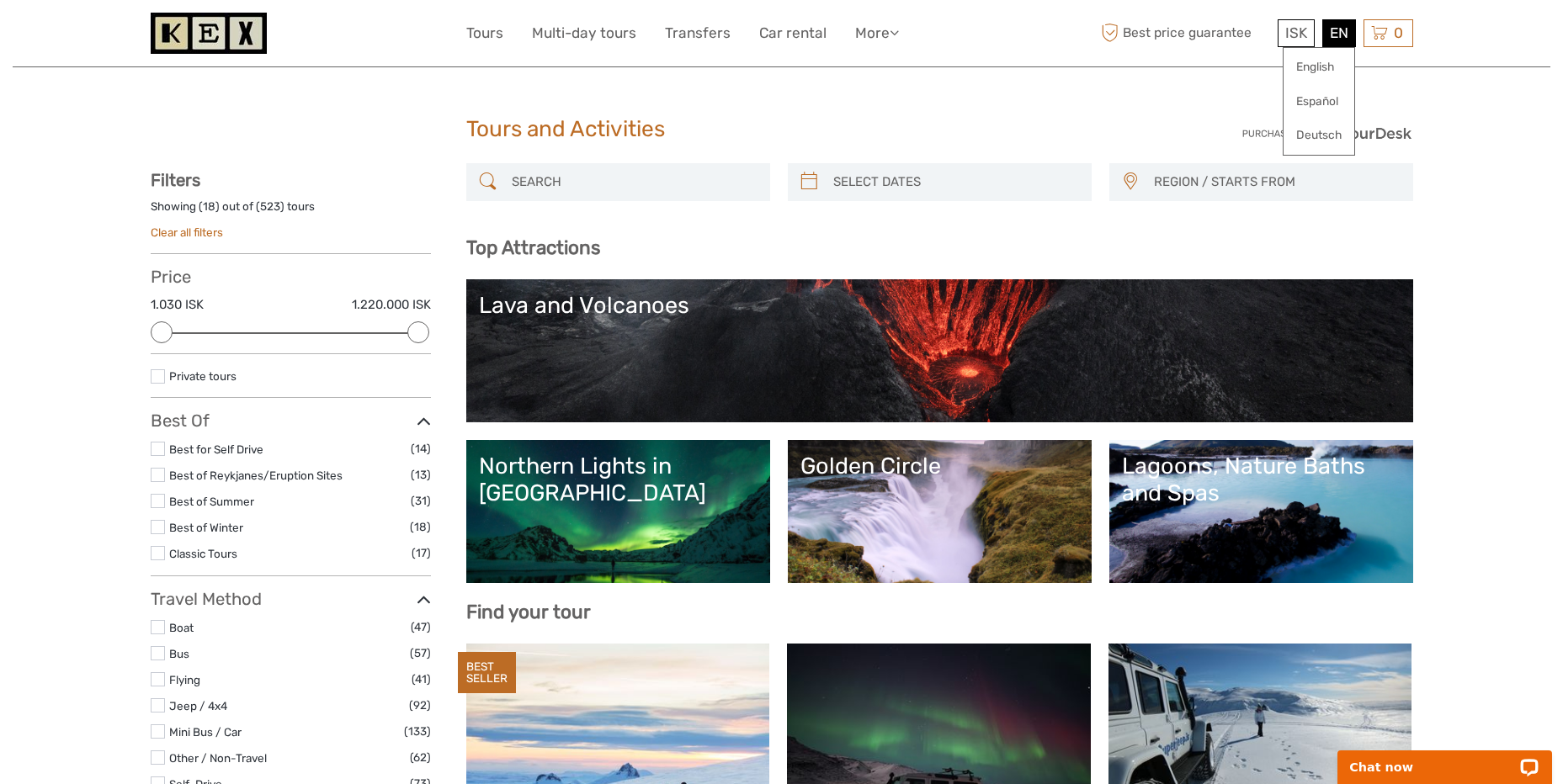
click at [1345, 44] on div "EN English Español Deutsch" at bounding box center [1339, 33] width 34 height 27
click at [1335, 59] on link "English" at bounding box center [1318, 67] width 71 height 30
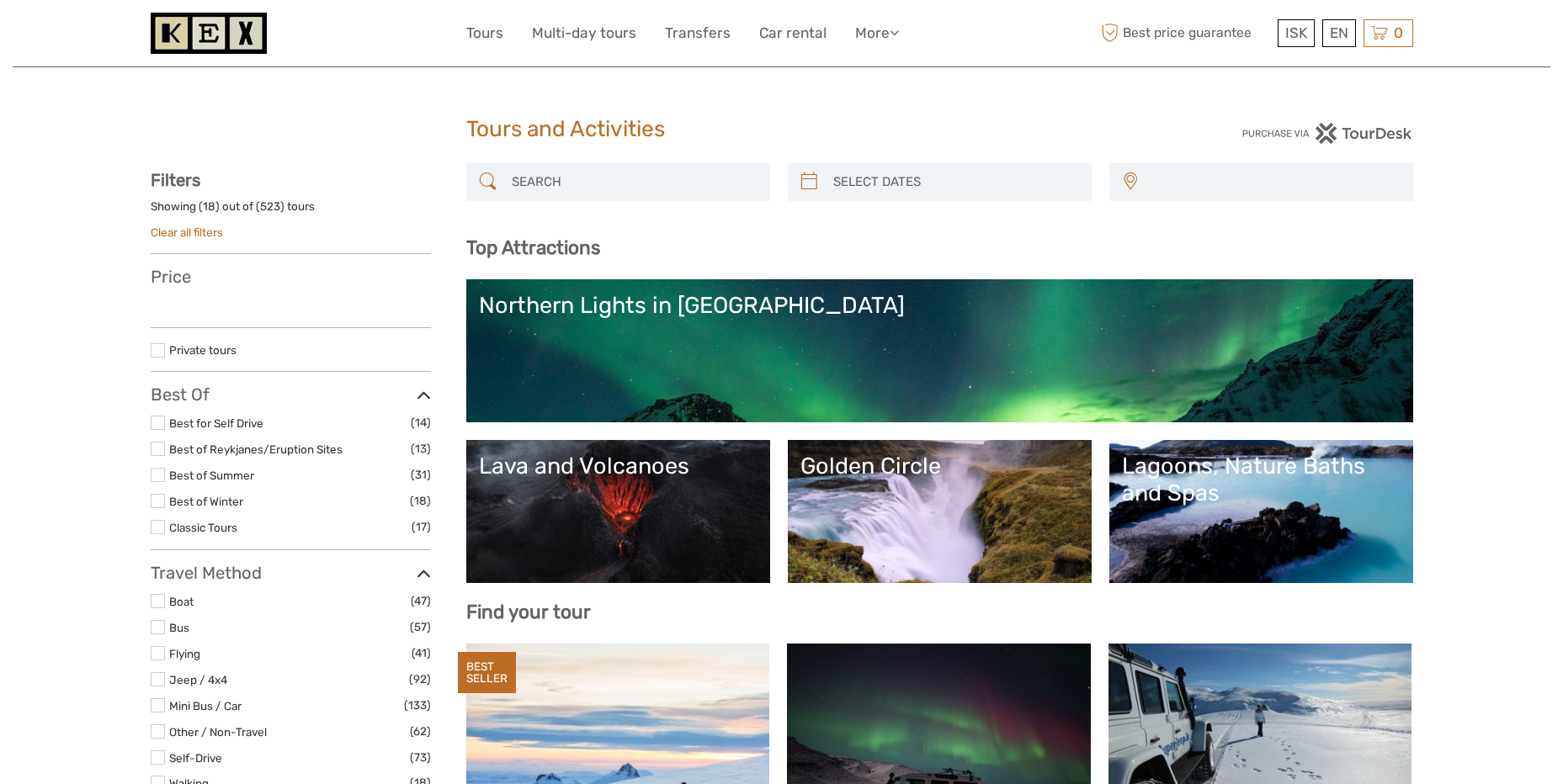
select select
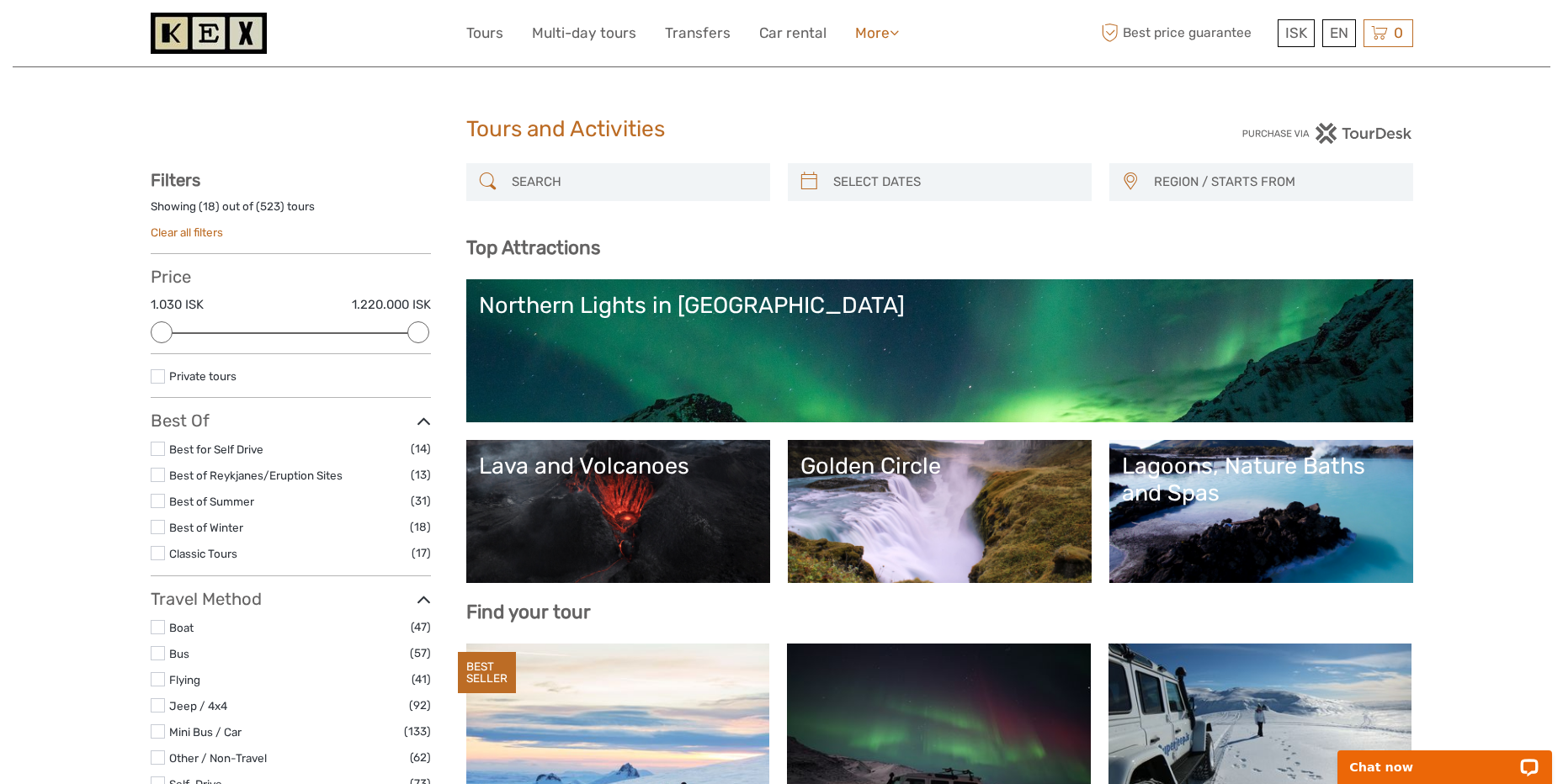
click at [885, 29] on link "More" at bounding box center [876, 34] width 43 height 25
click at [233, 26] on img at bounding box center [208, 33] width 116 height 42
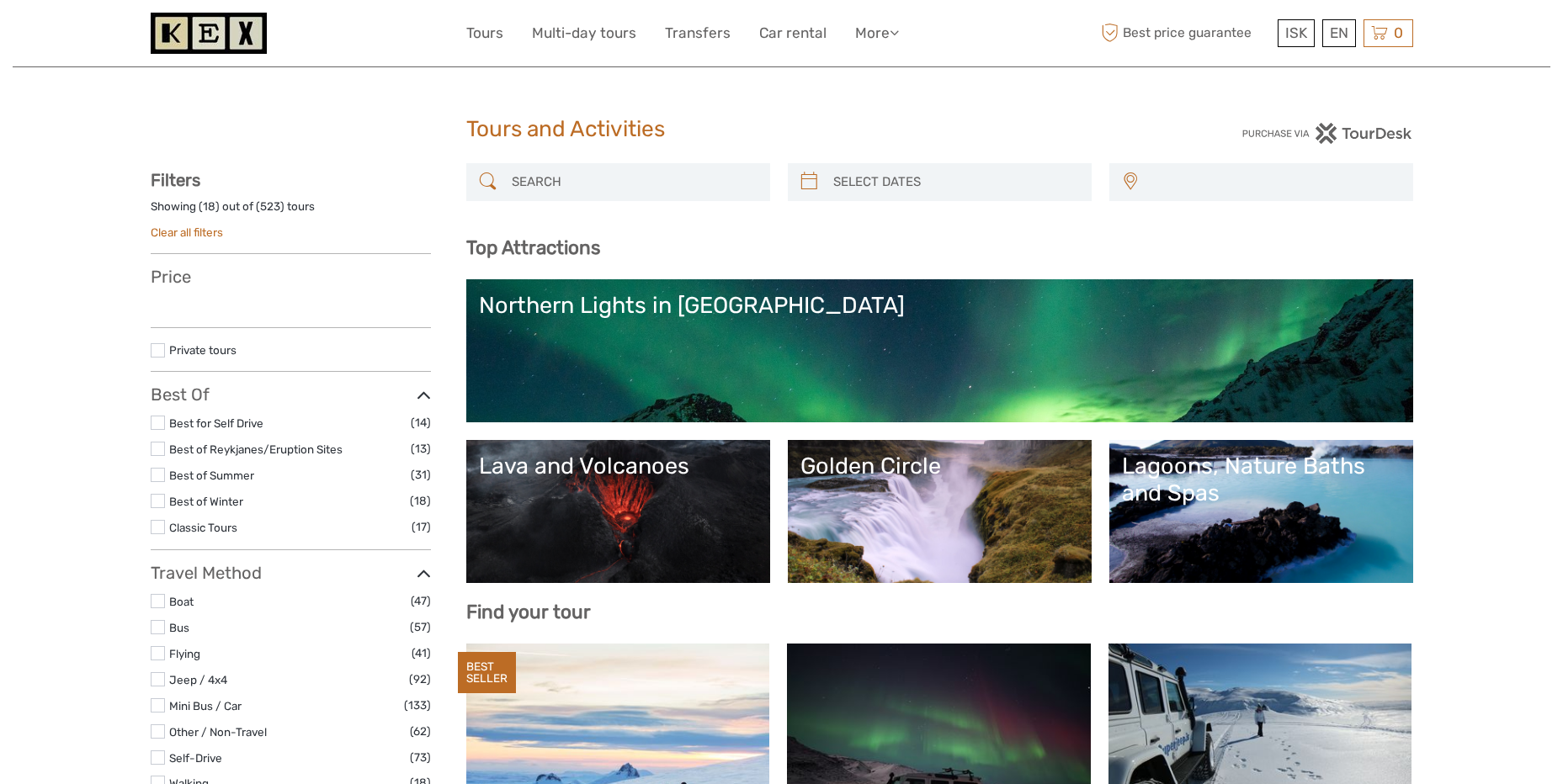
select select
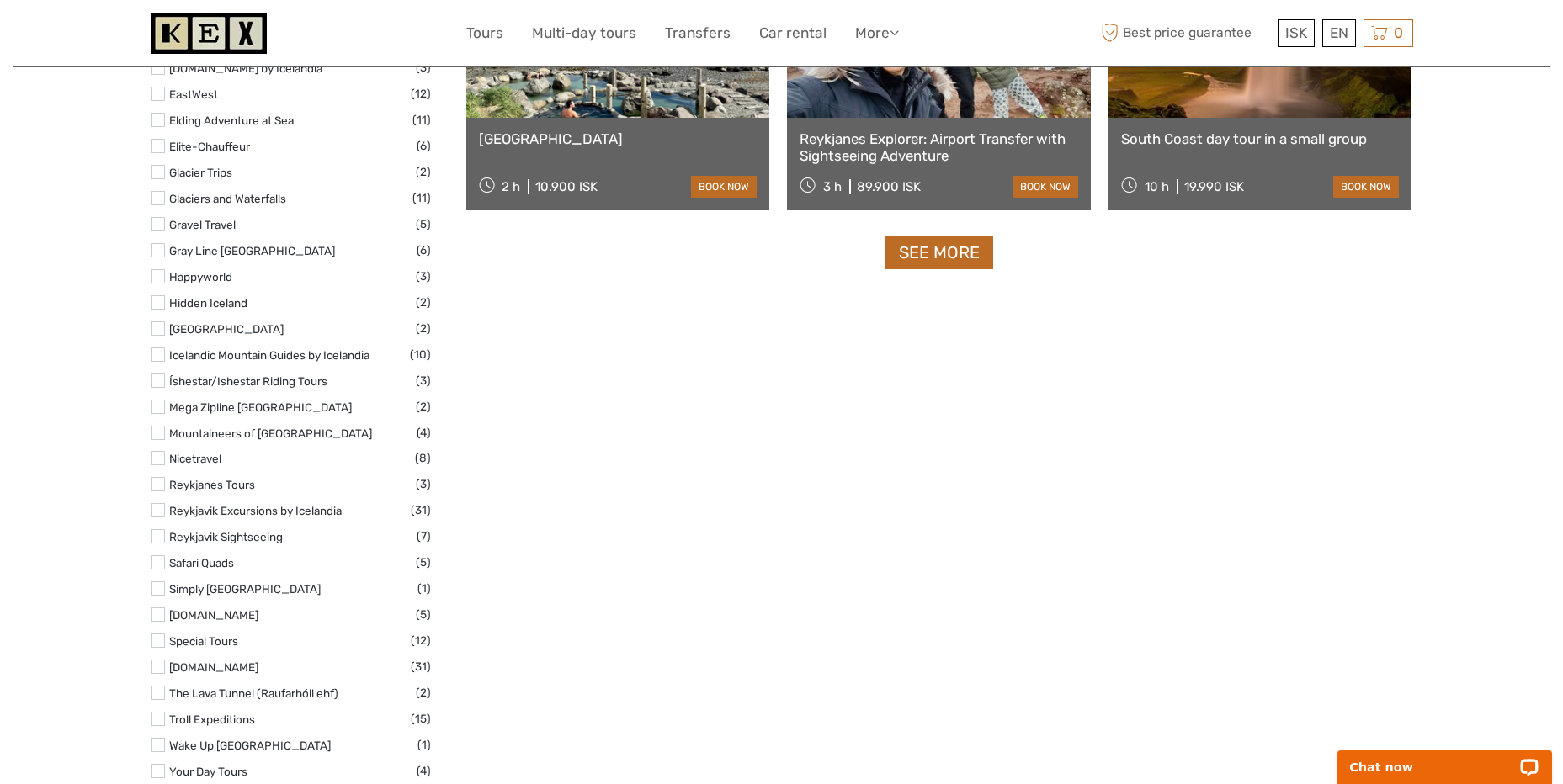
scroll to position [2774, 0]
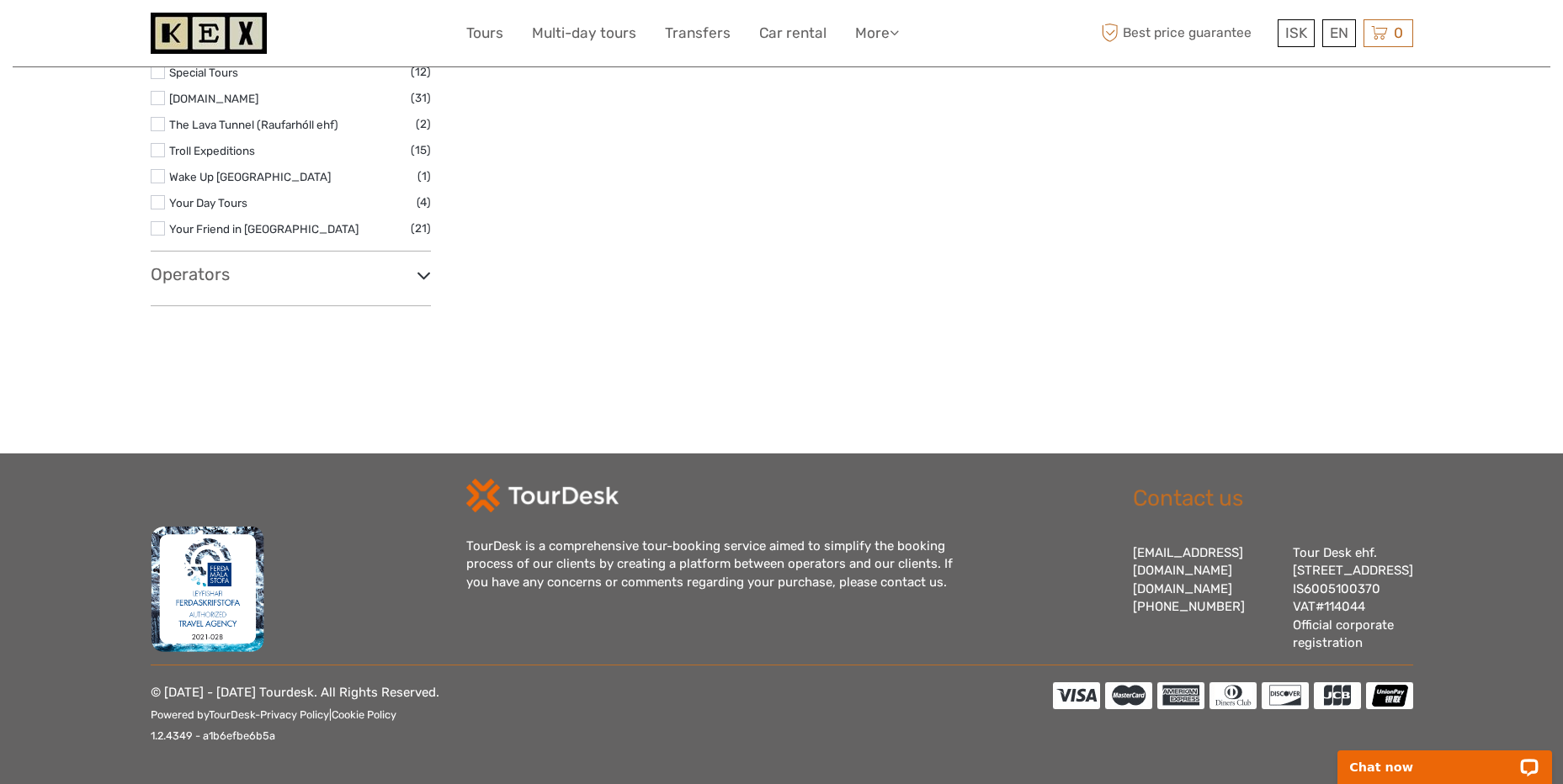
click at [571, 478] on img at bounding box center [542, 495] width 152 height 34
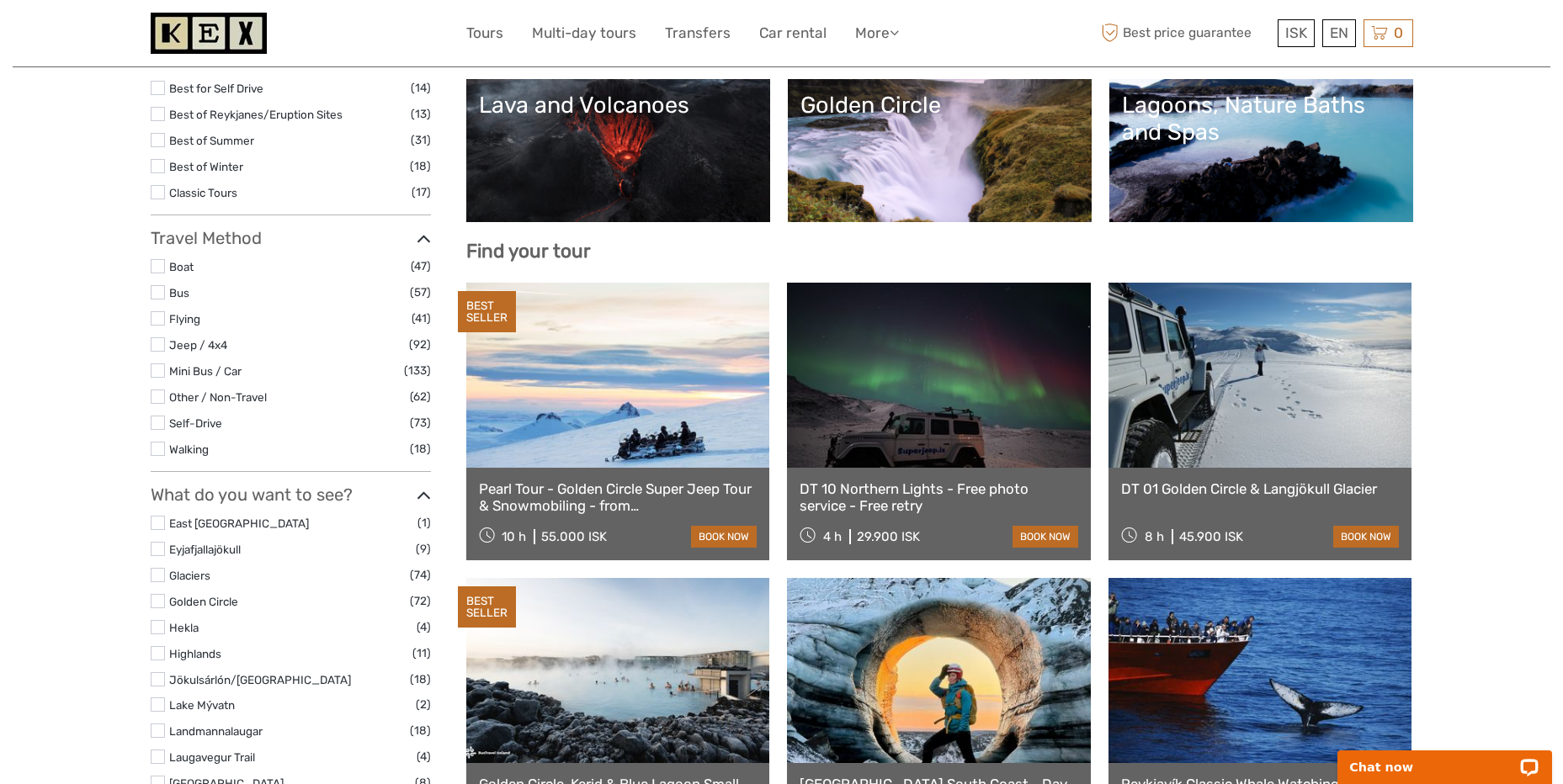
scroll to position [0, 0]
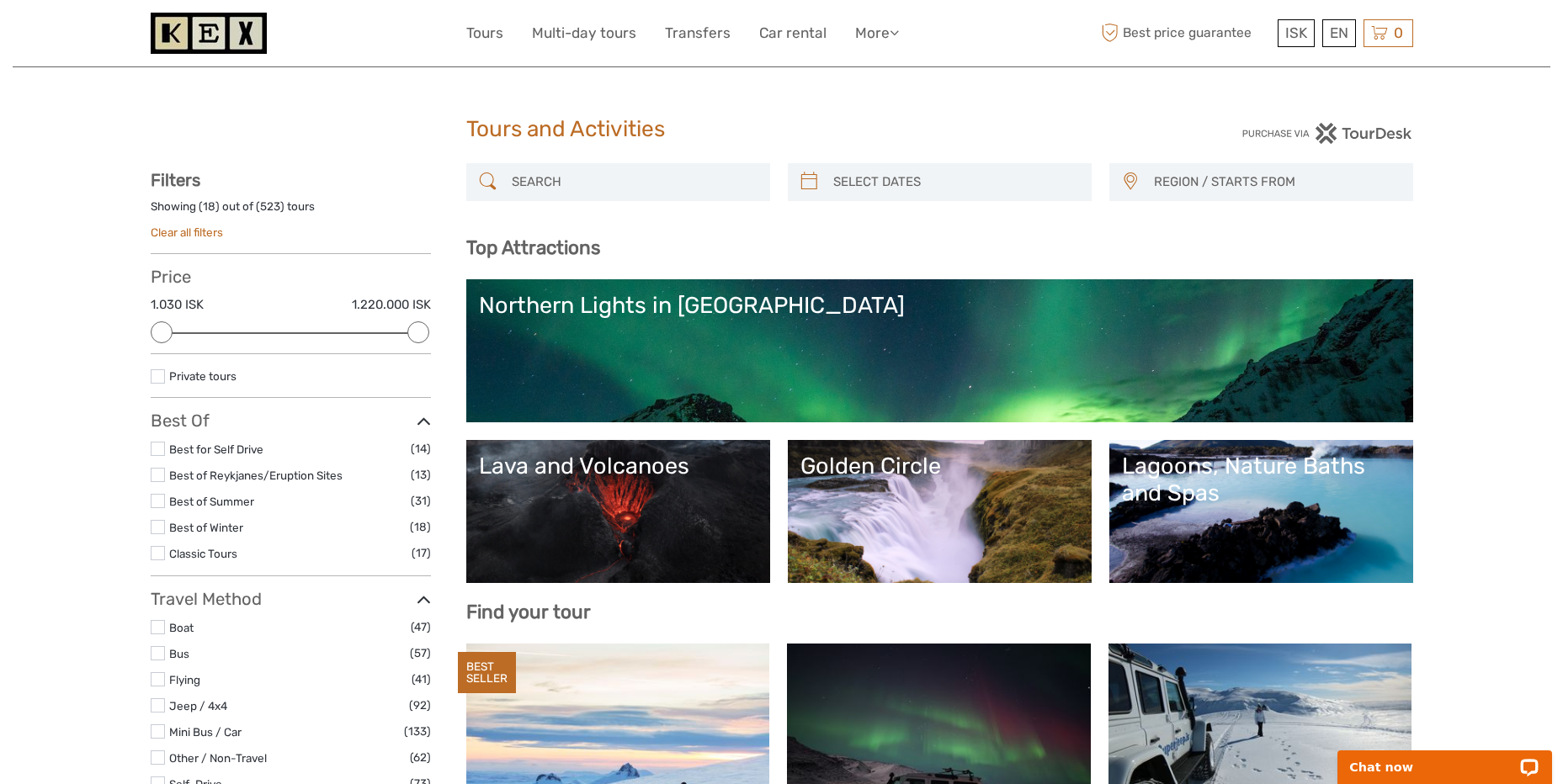
click at [245, 30] on img at bounding box center [208, 33] width 116 height 42
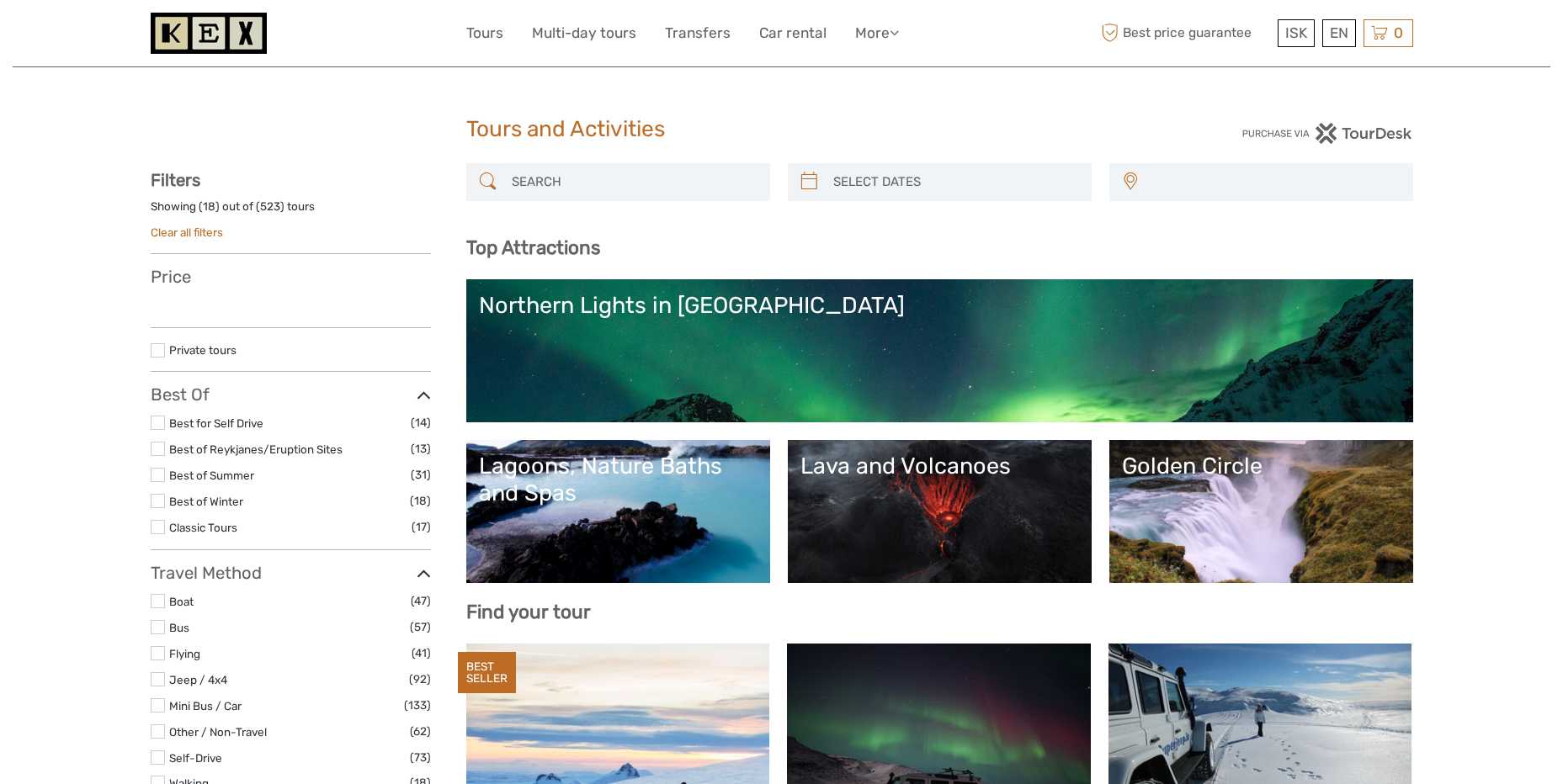
select select
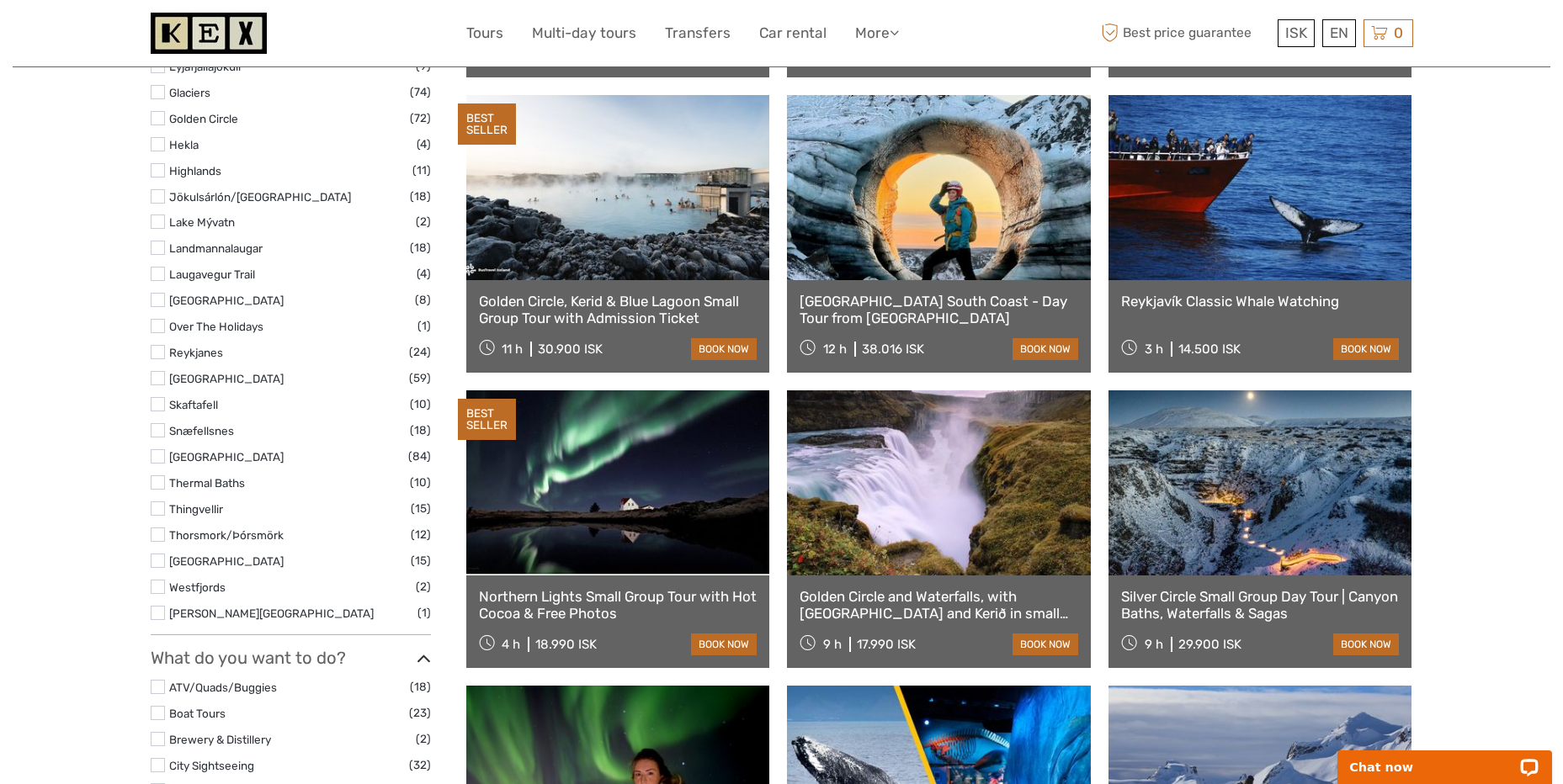
scroll to position [673, 0]
